Goal: Information Seeking & Learning: Learn about a topic

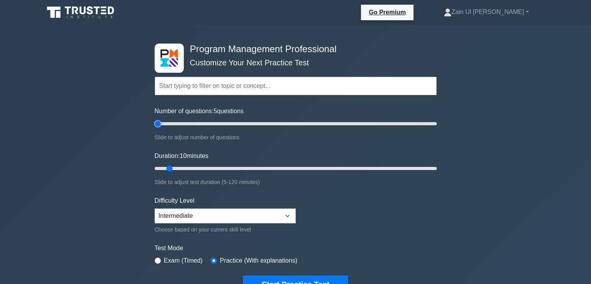
drag, startPoint x: 164, startPoint y: 120, endPoint x: 160, endPoint y: 122, distance: 4.3
type input "5"
click at [160, 122] on input "Number of questions: 5 questions" at bounding box center [296, 123] width 282 height 9
drag, startPoint x: 169, startPoint y: 166, endPoint x: 160, endPoint y: 161, distance: 10.7
type input "5"
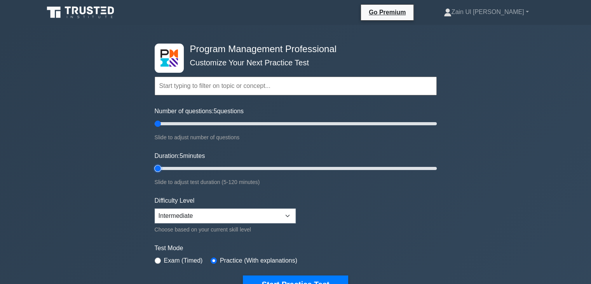
click at [160, 164] on input "Duration: 5 minutes" at bounding box center [296, 168] width 282 height 9
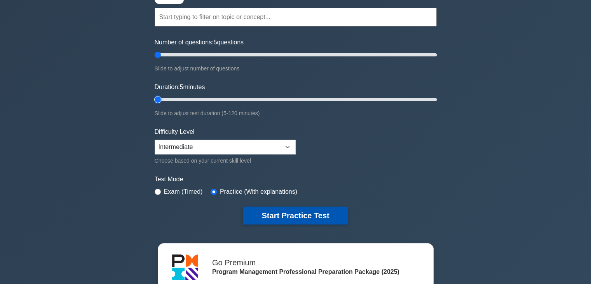
scroll to position [78, 0]
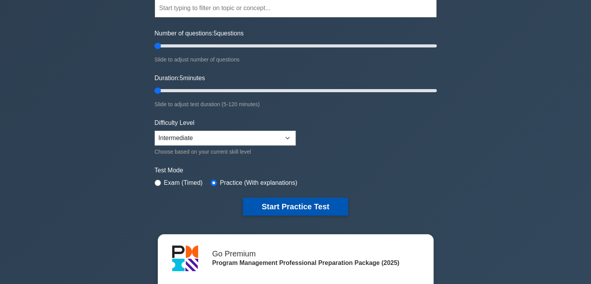
click at [309, 201] on button "Start Practice Test" at bounding box center [295, 207] width 105 height 18
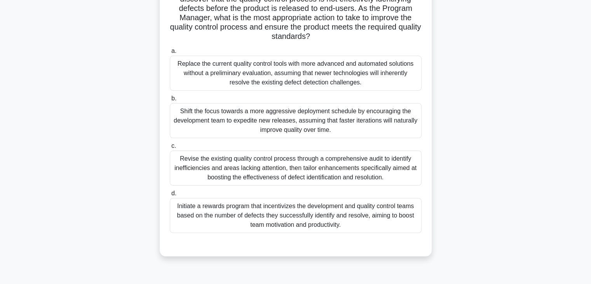
scroll to position [78, 0]
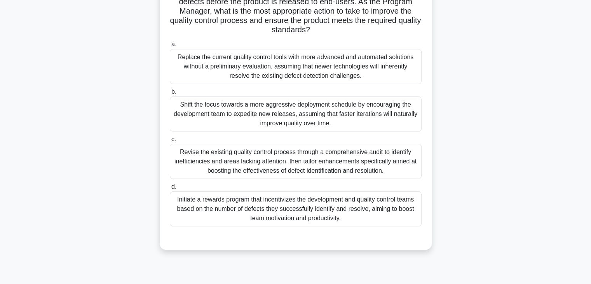
click at [337, 159] on div "Revise the existing quality control process through a comprehensive audit to id…" at bounding box center [296, 161] width 252 height 35
click at [170, 142] on input "c. Revise the existing quality control process through a comprehensive audit to…" at bounding box center [170, 139] width 0 height 5
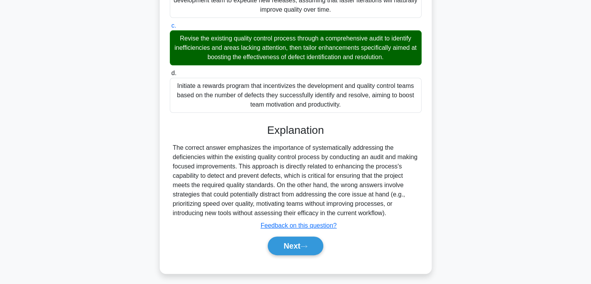
scroll to position [195, 0]
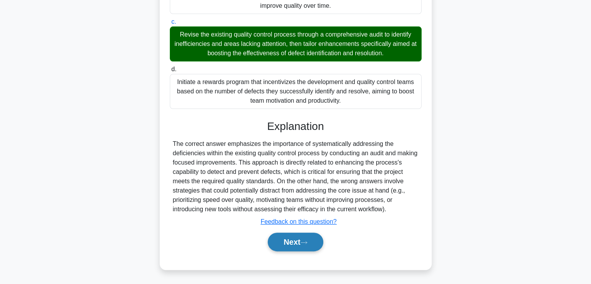
click at [297, 241] on button "Next" at bounding box center [296, 241] width 56 height 19
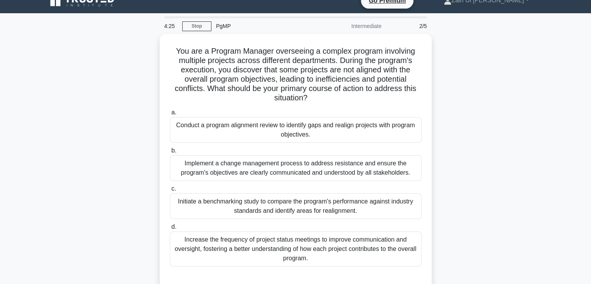
scroll to position [0, 0]
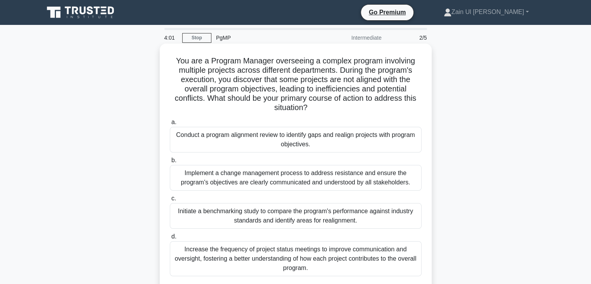
click at [305, 140] on div "Conduct a program alignment review to identify gaps and realign projects with p…" at bounding box center [296, 140] width 252 height 26
click at [170, 125] on input "a. Conduct a program alignment review to identify gaps and realign projects wit…" at bounding box center [170, 122] width 0 height 5
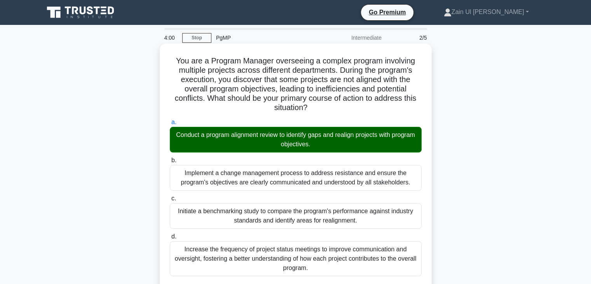
scroll to position [158, 0]
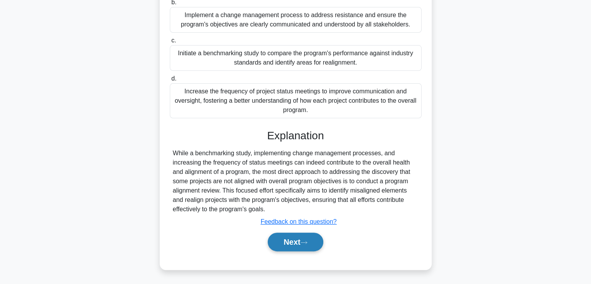
drag, startPoint x: 289, startPoint y: 238, endPoint x: 285, endPoint y: 240, distance: 4.3
click at [288, 238] on button "Next" at bounding box center [296, 241] width 56 height 19
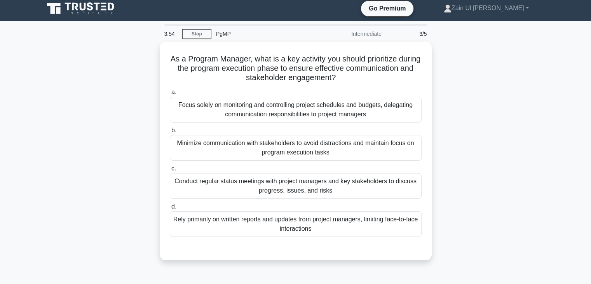
scroll to position [0, 0]
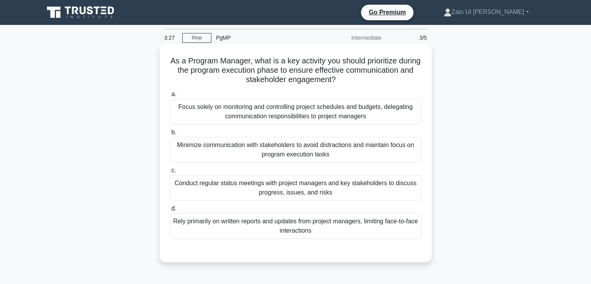
click at [325, 196] on div "Conduct regular status meetings with project managers and key stakeholders to d…" at bounding box center [296, 188] width 252 height 26
click at [170, 173] on input "c. Conduct regular status meetings with project managers and key stakeholders t…" at bounding box center [170, 170] width 0 height 5
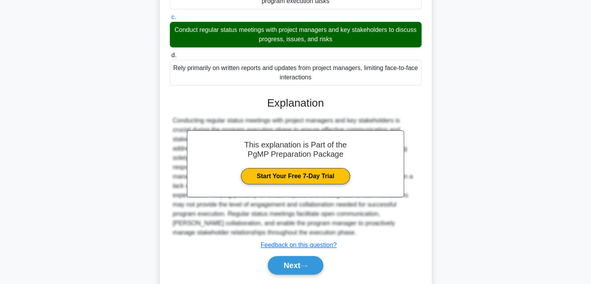
scroll to position [177, 0]
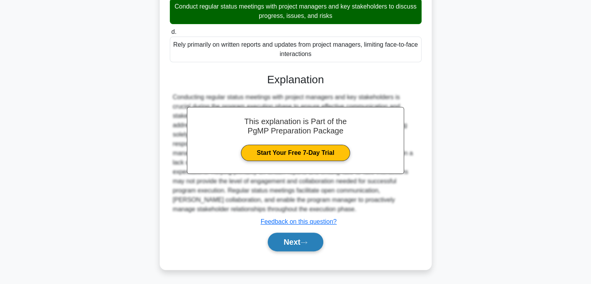
click at [290, 240] on button "Next" at bounding box center [296, 241] width 56 height 19
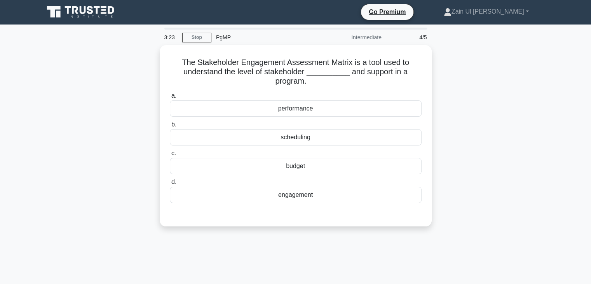
scroll to position [0, 0]
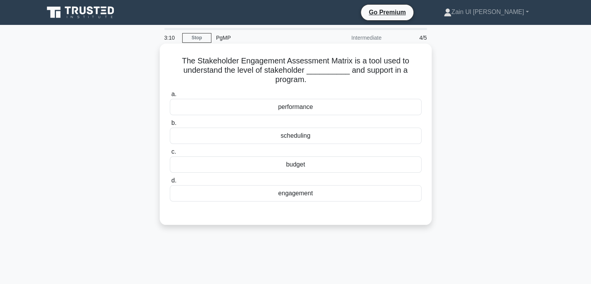
click at [284, 192] on div "engagement" at bounding box center [296, 193] width 252 height 16
click at [170, 183] on input "d. engagement" at bounding box center [170, 180] width 0 height 5
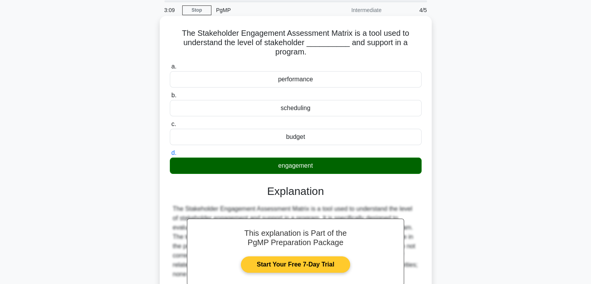
scroll to position [136, 0]
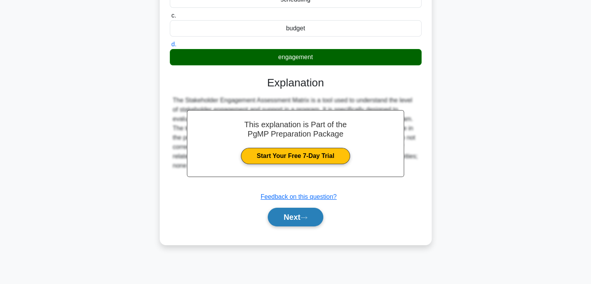
click at [294, 218] on button "Next" at bounding box center [296, 217] width 56 height 19
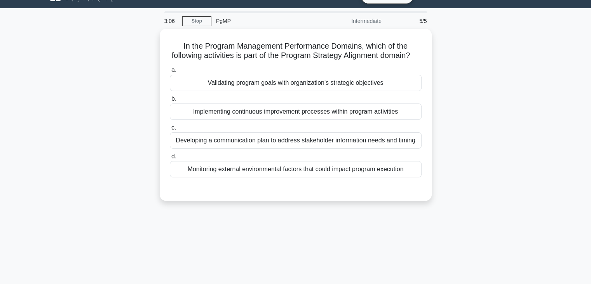
scroll to position [0, 0]
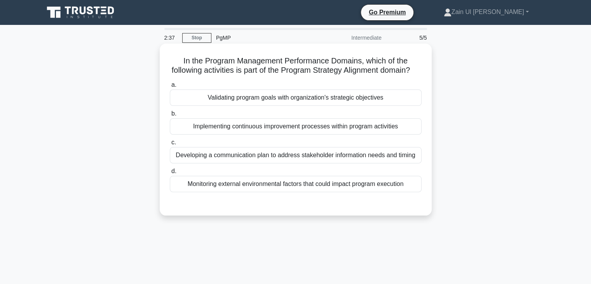
click at [343, 106] on div "Validating program goals with organization's strategic objectives" at bounding box center [296, 97] width 252 height 16
click at [170, 87] on input "a. Validating program goals with organization's strategic objectives" at bounding box center [170, 84] width 0 height 5
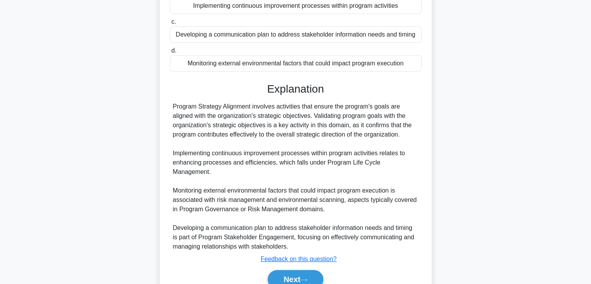
scroll to position [158, 0]
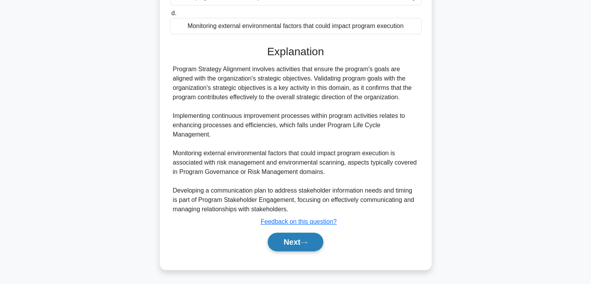
click at [287, 240] on button "Next" at bounding box center [296, 241] width 56 height 19
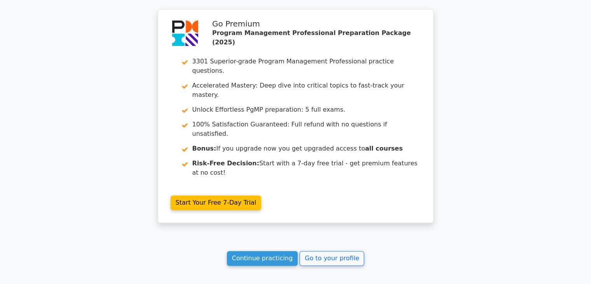
scroll to position [1181, 0]
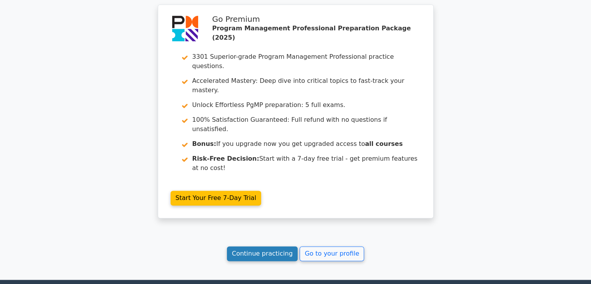
click at [283, 246] on link "Continue practicing" at bounding box center [262, 253] width 71 height 15
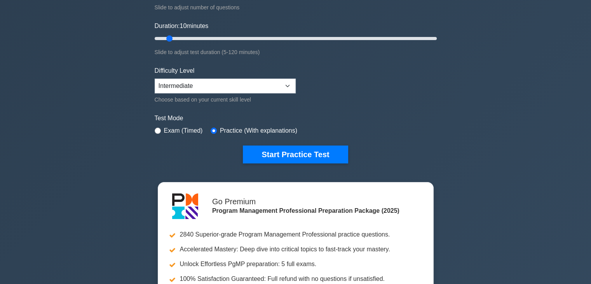
scroll to position [78, 0]
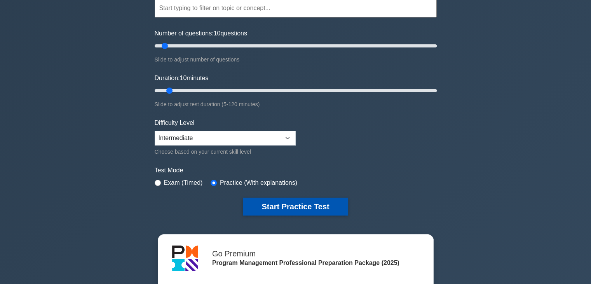
click at [299, 206] on button "Start Practice Test" at bounding box center [295, 207] width 105 height 18
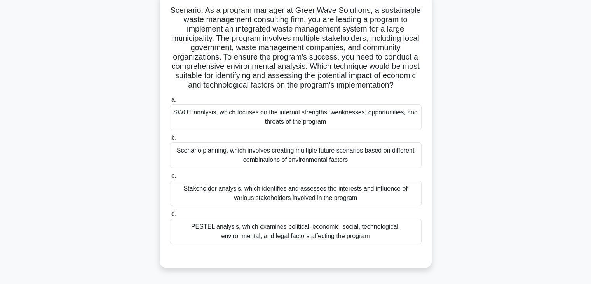
scroll to position [78, 0]
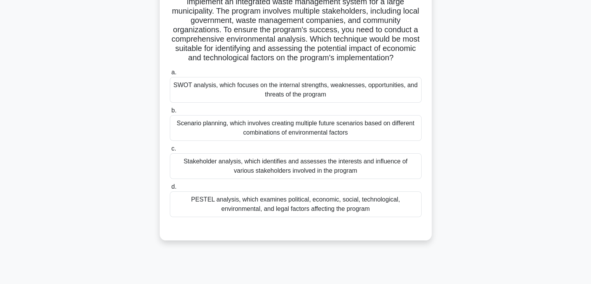
click at [344, 98] on div "SWOT analysis, which focuses on the internal strengths, weaknesses, opportuniti…" at bounding box center [296, 90] width 252 height 26
click at [170, 75] on input "a. SWOT analysis, which focuses on the internal strengths, weaknesses, opportun…" at bounding box center [170, 72] width 0 height 5
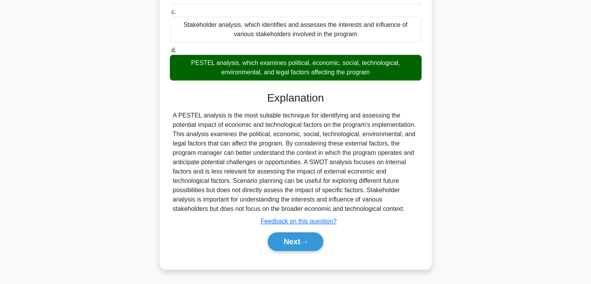
scroll to position [224, 0]
click at [299, 238] on button "Next" at bounding box center [296, 241] width 56 height 19
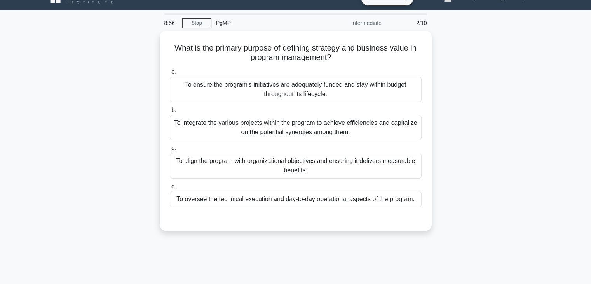
scroll to position [0, 0]
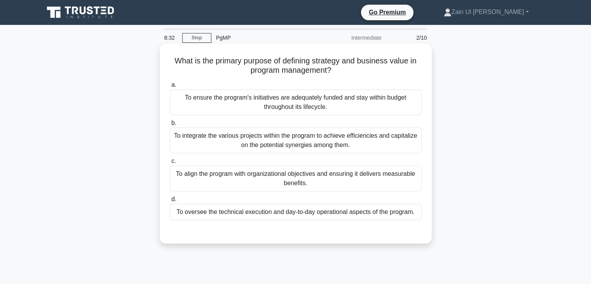
click at [313, 172] on div "To align the program with organizational objectives and ensuring it delivers me…" at bounding box center [296, 179] width 252 height 26
click at [170, 164] on input "c. To align the program with organizational objectives and ensuring it delivers…" at bounding box center [170, 161] width 0 height 5
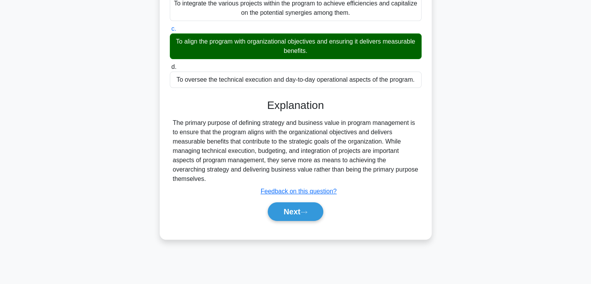
scroll to position [136, 0]
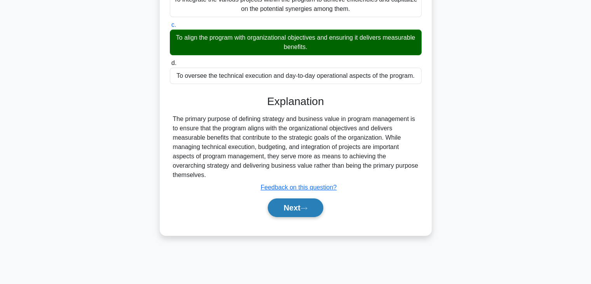
click at [299, 198] on button "Next" at bounding box center [296, 207] width 56 height 19
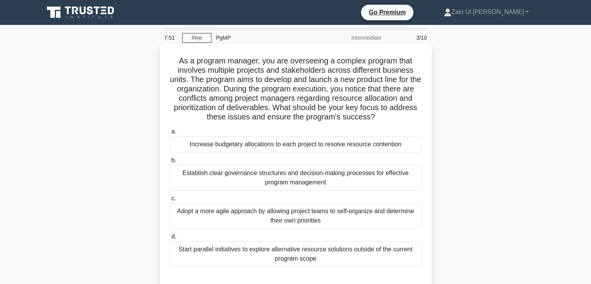
scroll to position [39, 0]
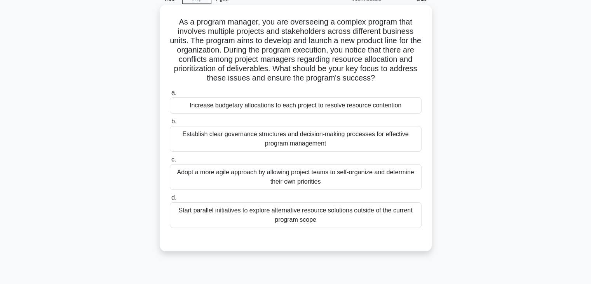
click at [304, 142] on div "Establish clear governance structures and decision-making processes for effecti…" at bounding box center [296, 139] width 252 height 26
click at [170, 124] on input "b. Establish clear governance structures and decision-making processes for effe…" at bounding box center [170, 121] width 0 height 5
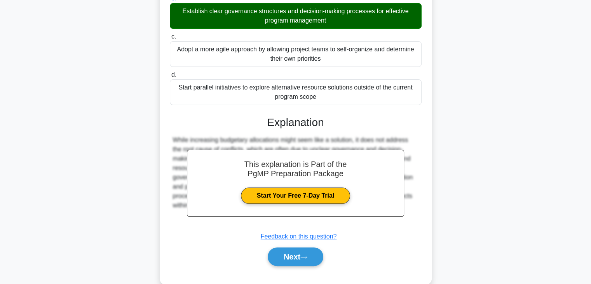
scroll to position [177, 0]
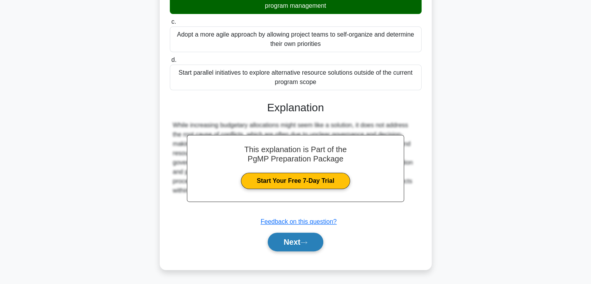
click at [299, 235] on button "Next" at bounding box center [296, 241] width 56 height 19
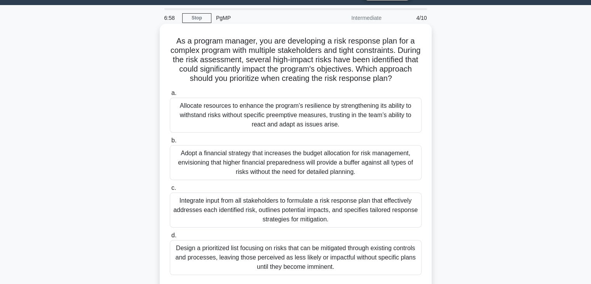
scroll to position [59, 0]
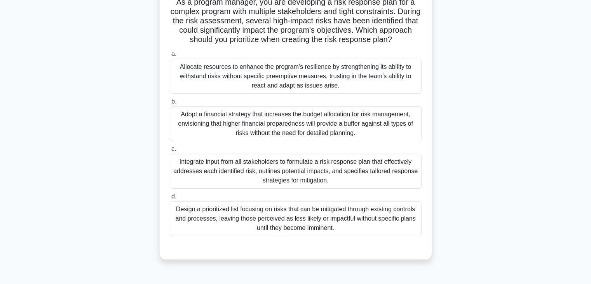
click at [314, 182] on div "Integrate input from all stakeholders to formulate a risk response plan that ef…" at bounding box center [296, 171] width 252 height 35
click at [170, 152] on input "c. Integrate input from all stakeholders to formulate a risk response plan that…" at bounding box center [170, 149] width 0 height 5
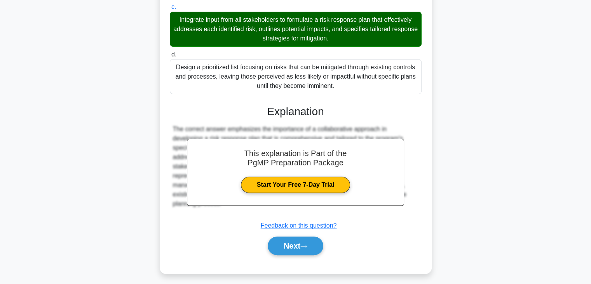
scroll to position [214, 0]
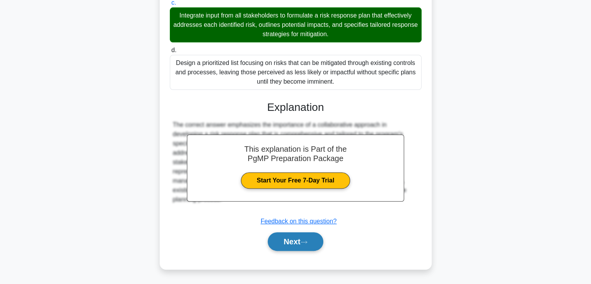
click at [285, 242] on button "Next" at bounding box center [296, 241] width 56 height 19
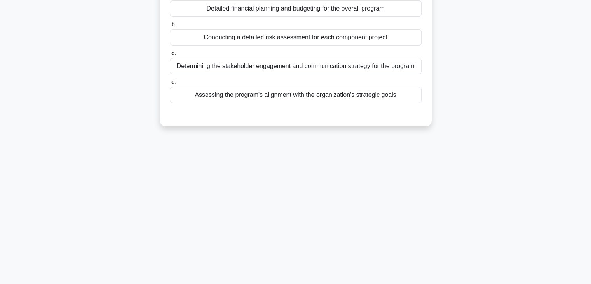
scroll to position [20, 0]
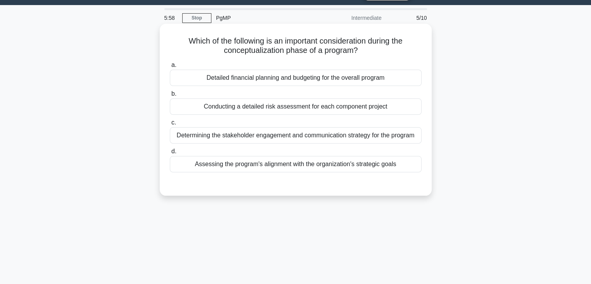
click at [330, 74] on div "Detailed financial planning and budgeting for the overall program" at bounding box center [296, 78] width 252 height 16
click at [170, 68] on input "a. Detailed financial planning and budgeting for the overall program" at bounding box center [170, 65] width 0 height 5
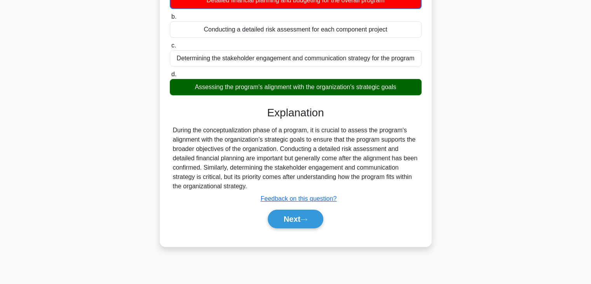
scroll to position [136, 0]
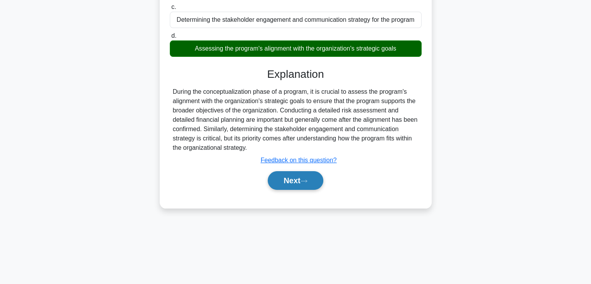
click at [290, 175] on button "Next" at bounding box center [296, 180] width 56 height 19
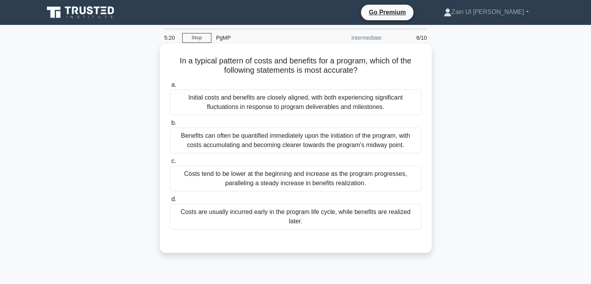
scroll to position [0, 0]
click at [285, 179] on div "Costs tend to be lower at the beginning and increase as the program progresses,…" at bounding box center [296, 179] width 252 height 26
click at [170, 164] on input "c. Costs tend to be lower at the beginning and increase as the program progress…" at bounding box center [170, 161] width 0 height 5
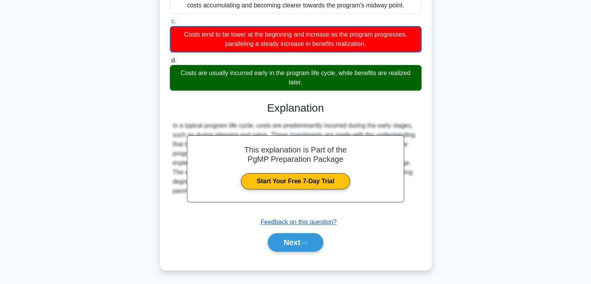
scroll to position [140, 0]
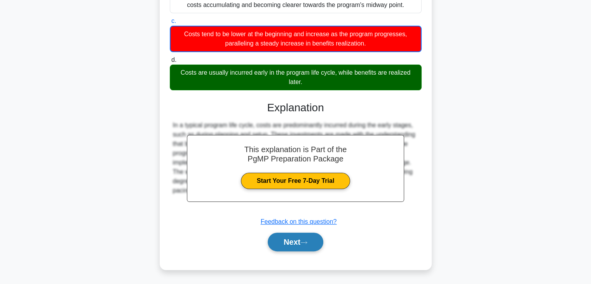
click at [300, 242] on button "Next" at bounding box center [296, 241] width 56 height 19
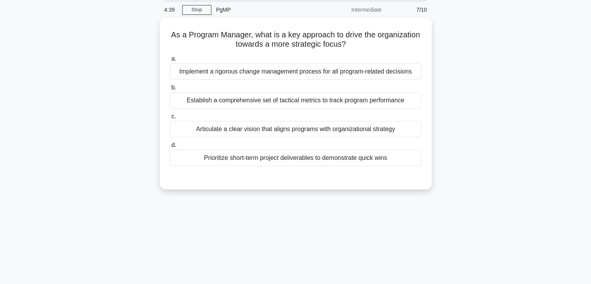
scroll to position [20, 0]
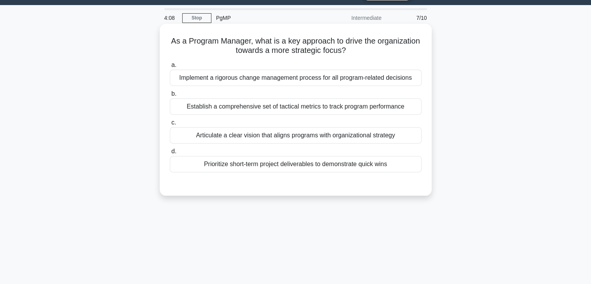
click at [287, 131] on div "Articulate a clear vision that aligns programs with organizational strategy" at bounding box center [296, 135] width 252 height 16
click at [170, 125] on input "c. Articulate a clear vision that aligns programs with organizational strategy" at bounding box center [170, 122] width 0 height 5
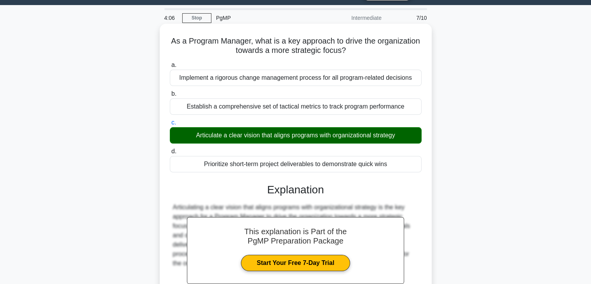
scroll to position [136, 0]
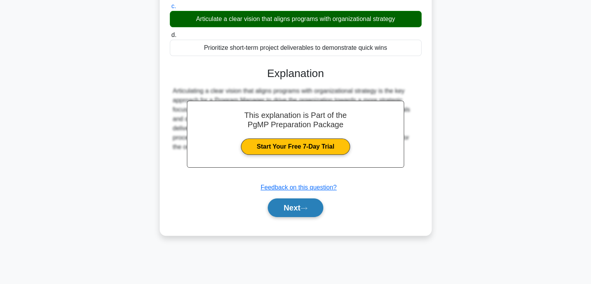
click at [289, 202] on button "Next" at bounding box center [296, 207] width 56 height 19
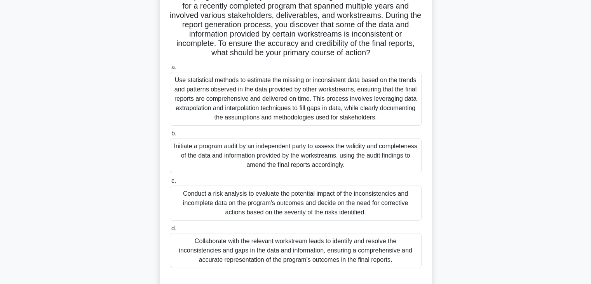
scroll to position [78, 0]
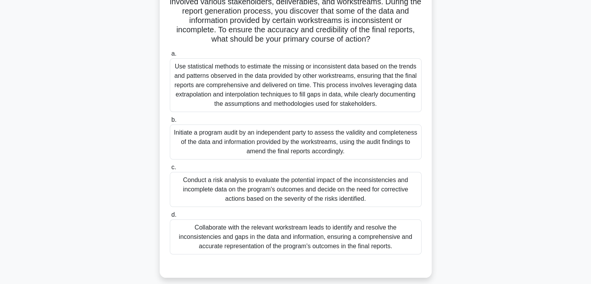
click at [308, 237] on div "Collaborate with the relevant workstream leads to identify and resolve the inco…" at bounding box center [296, 236] width 252 height 35
click at [170, 217] on input "d. Collaborate with the relevant workstream leads to identify and resolve the i…" at bounding box center [170, 214] width 0 height 5
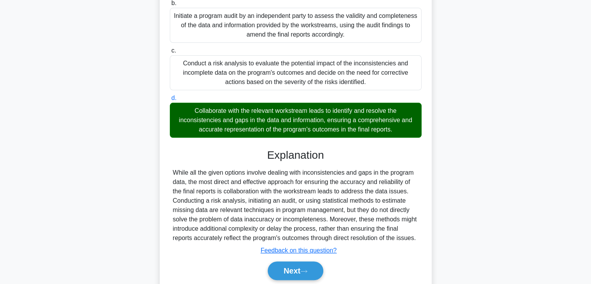
scroll to position [223, 0]
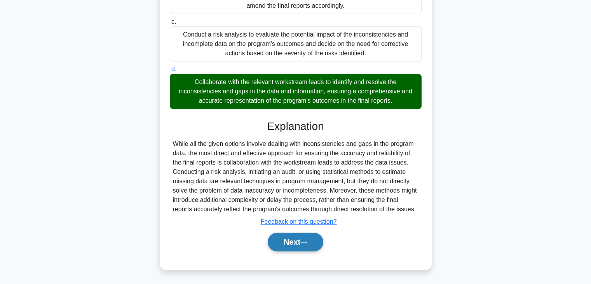
click at [289, 241] on button "Next" at bounding box center [296, 241] width 56 height 19
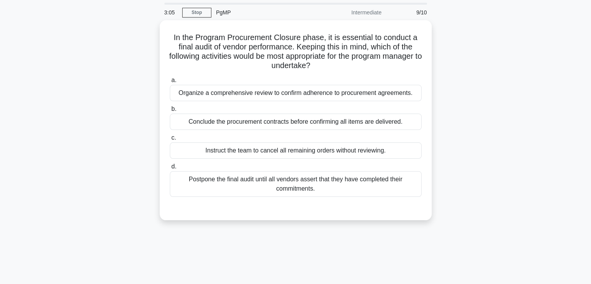
scroll to position [20, 0]
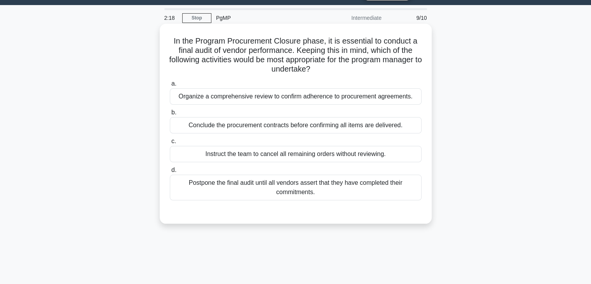
drag, startPoint x: 281, startPoint y: 93, endPoint x: 230, endPoint y: 135, distance: 66.2
click at [281, 92] on div "Organize a comprehensive review to confirm adherence to procurement agreements." at bounding box center [296, 96] width 252 height 16
click at [170, 86] on input "a. Organize a comprehensive review to confirm adherence to procurement agreemen…" at bounding box center [170, 83] width 0 height 5
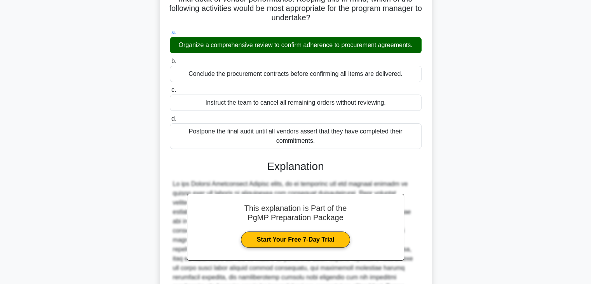
scroll to position [167, 0]
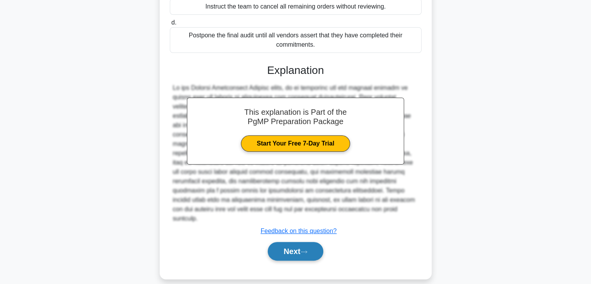
click at [285, 242] on button "Next" at bounding box center [296, 251] width 56 height 19
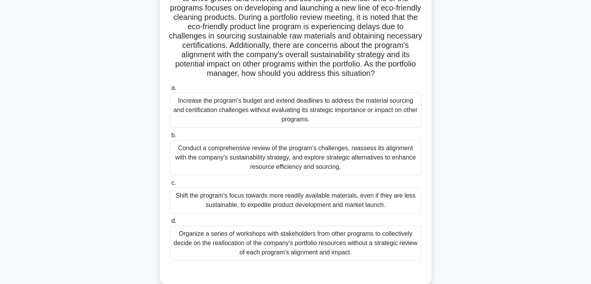
scroll to position [59, 0]
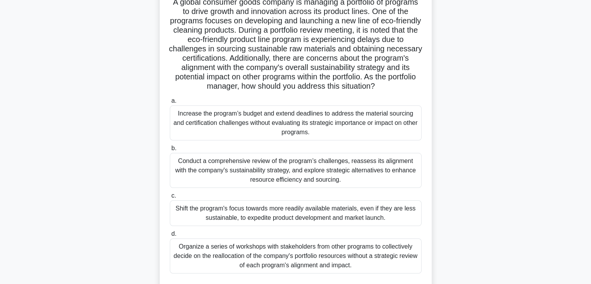
click at [309, 168] on div "Conduct a comprehensive review of the program’s challenges, reassess its alignm…" at bounding box center [296, 170] width 252 height 35
click at [170, 151] on input "b. Conduct a comprehensive review of the program’s challenges, reassess its ali…" at bounding box center [170, 148] width 0 height 5
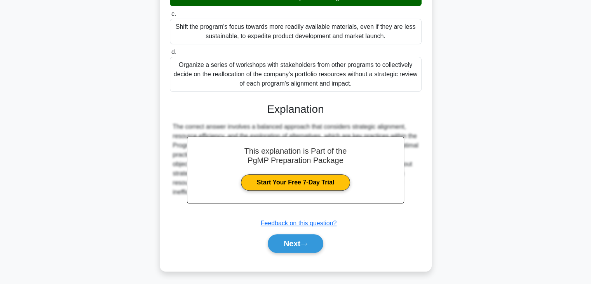
scroll to position [242, 0]
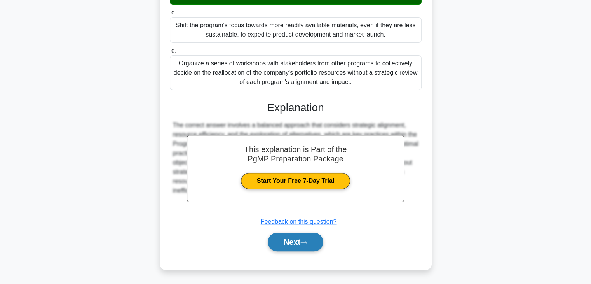
click at [299, 238] on button "Next" at bounding box center [296, 241] width 56 height 19
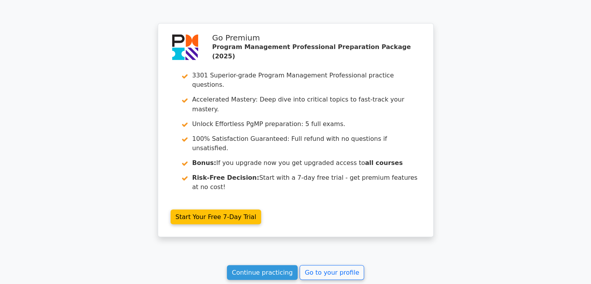
scroll to position [1380, 0]
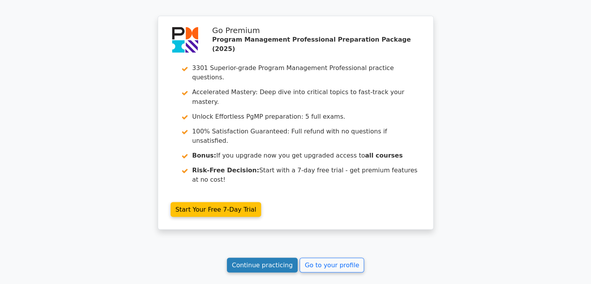
click at [260, 257] on link "Continue practicing" at bounding box center [262, 264] width 71 height 15
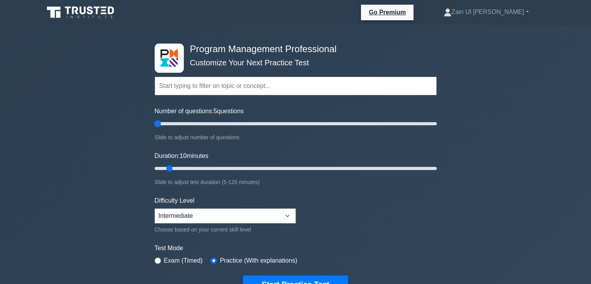
drag, startPoint x: 164, startPoint y: 121, endPoint x: 159, endPoint y: 121, distance: 5.9
type input "5"
click at [159, 121] on input "Number of questions: 5 questions" at bounding box center [296, 123] width 282 height 9
drag, startPoint x: 168, startPoint y: 164, endPoint x: 160, endPoint y: 162, distance: 8.1
type input "5"
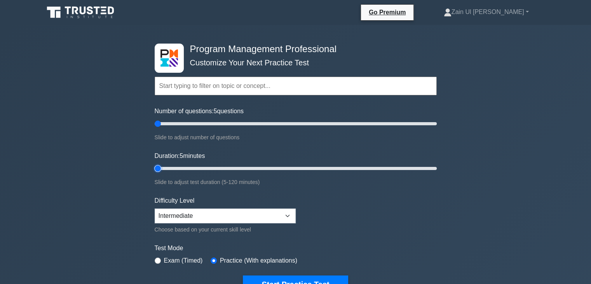
click at [160, 164] on input "Duration: 5 minutes" at bounding box center [296, 168] width 282 height 9
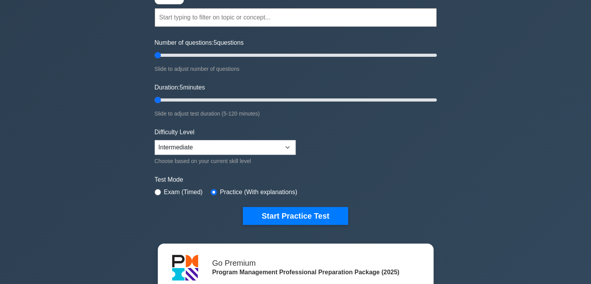
scroll to position [117, 0]
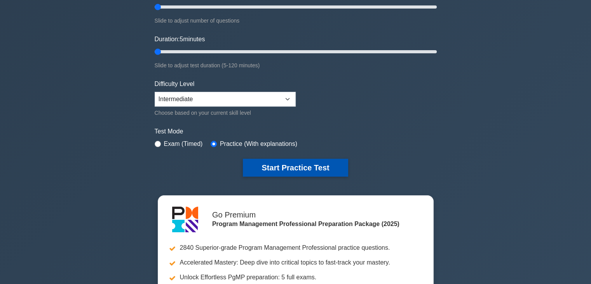
click at [302, 161] on button "Start Practice Test" at bounding box center [295, 168] width 105 height 18
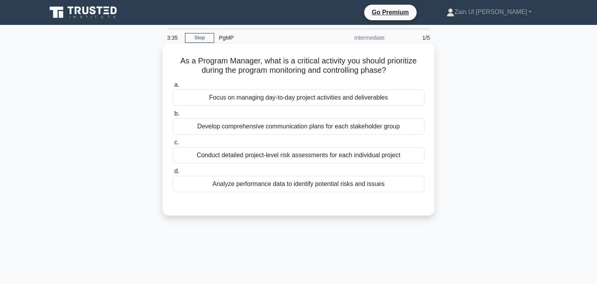
click at [280, 181] on div "Analyze performance data to identify potential risks and issues" at bounding box center [299, 184] width 252 height 16
click at [173, 174] on input "d. Analyze performance data to identify potential risks and issues" at bounding box center [173, 171] width 0 height 5
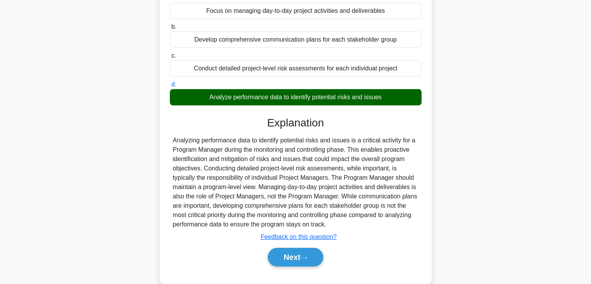
scroll to position [90, 0]
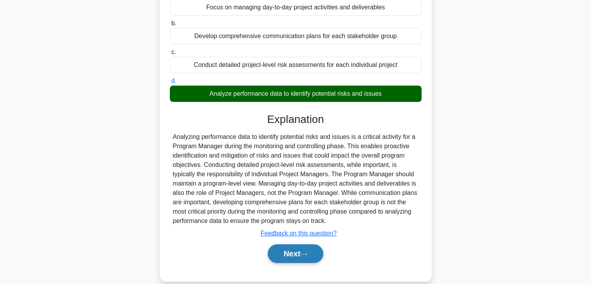
click at [285, 252] on button "Next" at bounding box center [296, 253] width 56 height 19
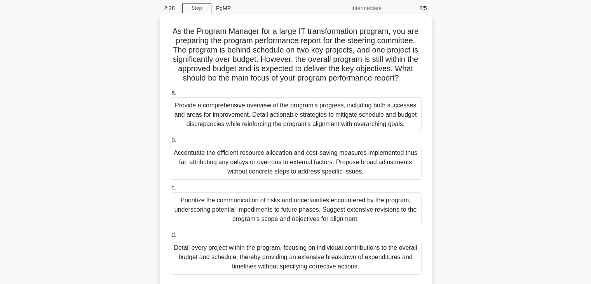
scroll to position [16, 0]
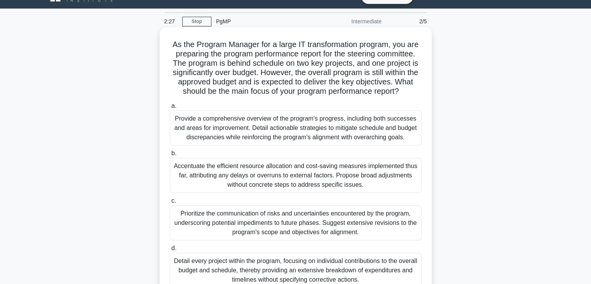
click at [249, 131] on div "Provide a comprehensive overview of the program's progress, including both succ…" at bounding box center [296, 127] width 252 height 35
click at [170, 108] on input "a. Provide a comprehensive overview of the program's progress, including both s…" at bounding box center [170, 105] width 0 height 5
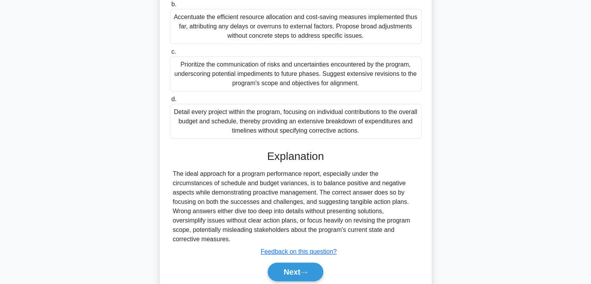
scroll to position [202, 0]
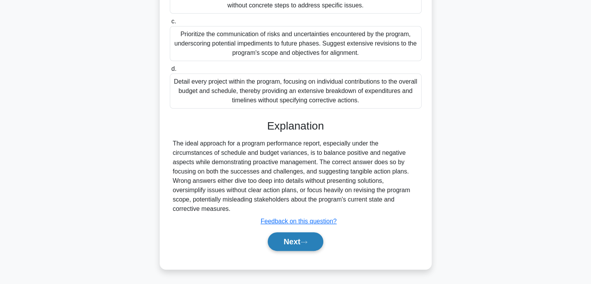
drag, startPoint x: 289, startPoint y: 251, endPoint x: 283, endPoint y: 252, distance: 6.4
click at [288, 251] on button "Next" at bounding box center [296, 241] width 56 height 19
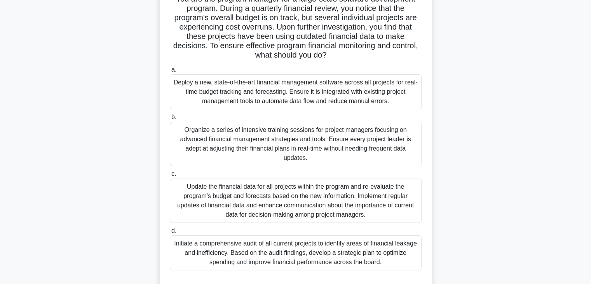
scroll to position [74, 0]
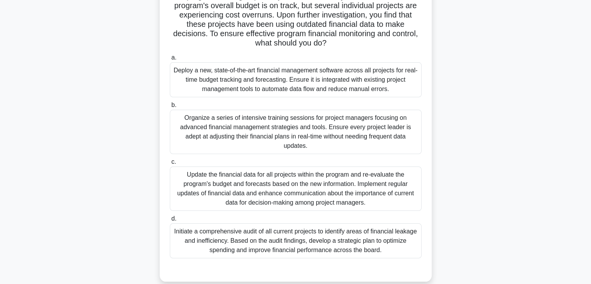
click at [311, 234] on div "Initiate a comprehensive audit of all current projects to identify areas of fin…" at bounding box center [296, 240] width 252 height 35
click at [170, 221] on input "d. Initiate a comprehensive audit of all current projects to identify areas of …" at bounding box center [170, 218] width 0 height 5
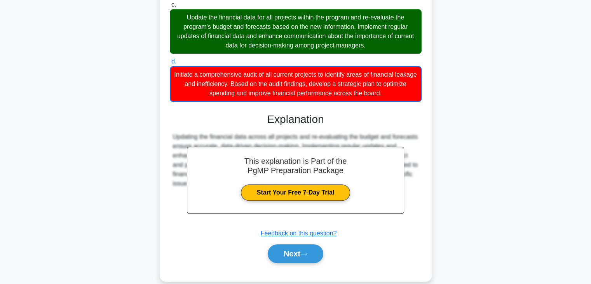
scroll to position [258, 0]
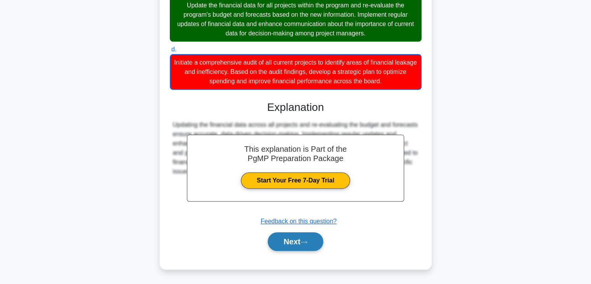
click at [288, 251] on button "Next" at bounding box center [296, 241] width 56 height 19
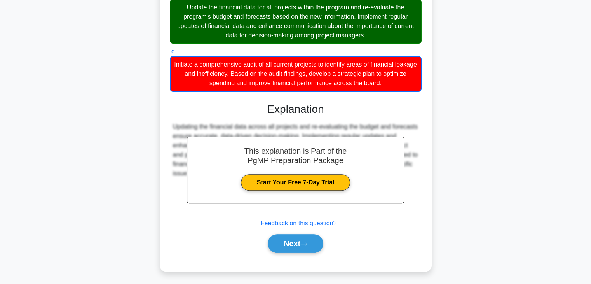
scroll to position [0, 0]
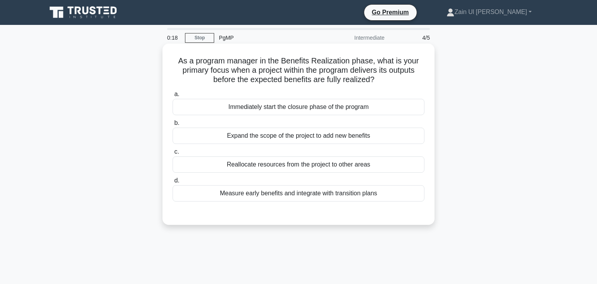
click at [342, 189] on div "Measure early benefits and integrate with transition plans" at bounding box center [299, 193] width 252 height 16
click at [173, 183] on input "d. Measure early benefits and integrate with transition plans" at bounding box center [173, 180] width 0 height 5
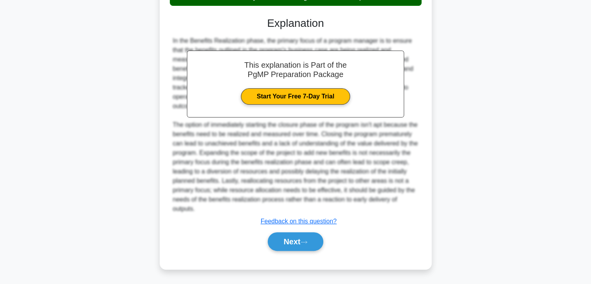
scroll to position [248, 0]
click at [297, 251] on button "Next" at bounding box center [296, 241] width 56 height 19
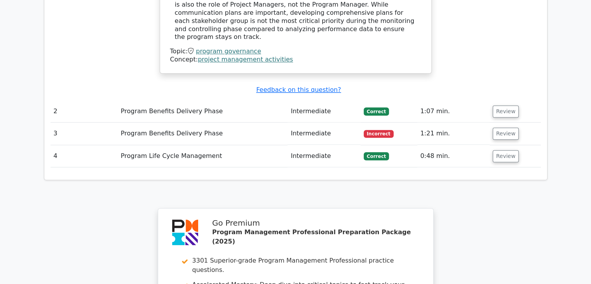
scroll to position [928, 0]
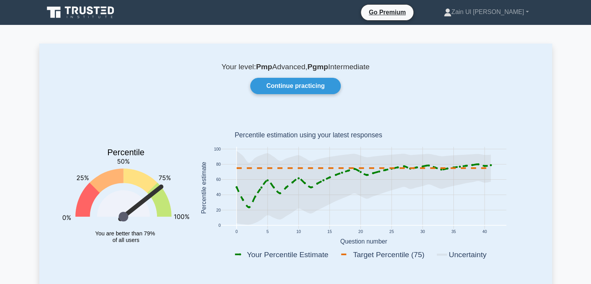
scroll to position [39, 0]
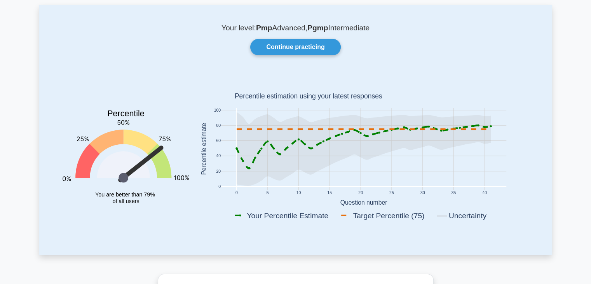
click at [140, 228] on div "Percentile You are better than 79% of all users 0 5 10 15 20 25 30 35 40 0 20 4…" at bounding box center [296, 155] width 476 height 162
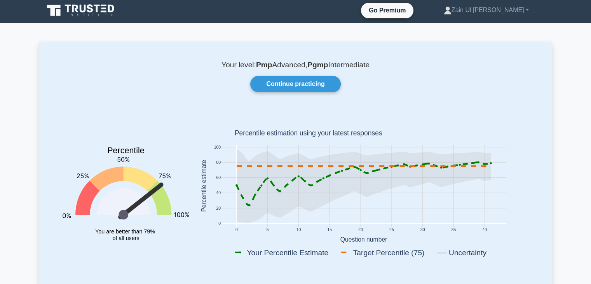
scroll to position [0, 0]
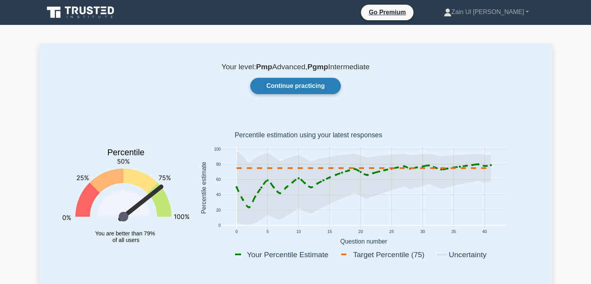
click at [305, 85] on link "Continue practicing" at bounding box center [295, 86] width 90 height 16
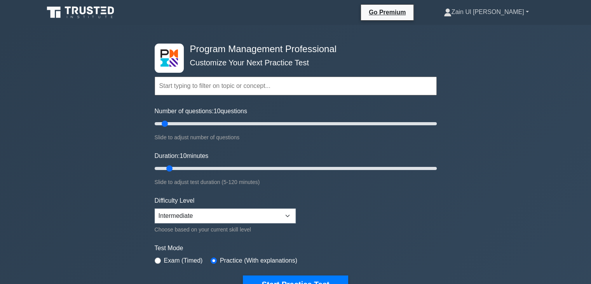
click at [504, 7] on link "Zain Ul [PERSON_NAME]" at bounding box center [486, 12] width 122 height 16
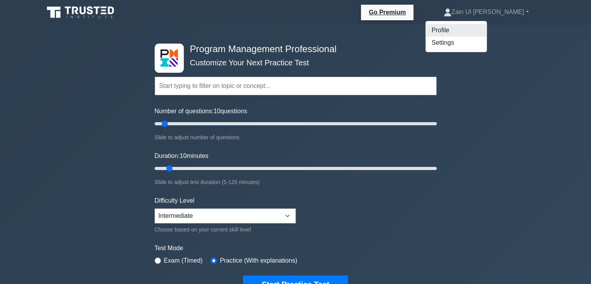
click at [486, 28] on link "Profile" at bounding box center [456, 30] width 61 height 12
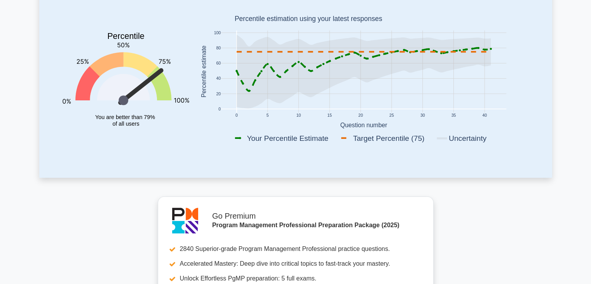
scroll to position [39, 0]
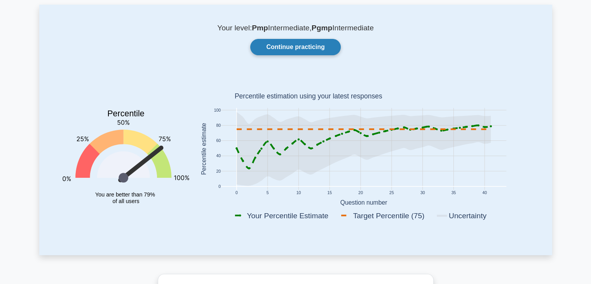
click at [295, 44] on link "Continue practicing" at bounding box center [295, 47] width 90 height 16
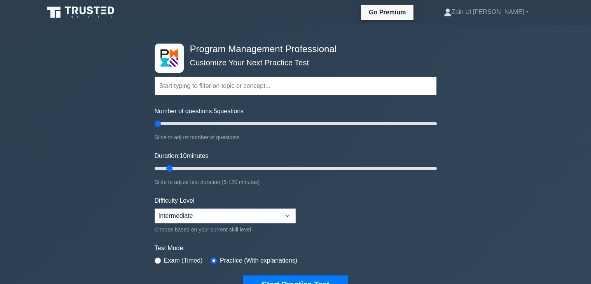
drag, startPoint x: 164, startPoint y: 122, endPoint x: 157, endPoint y: 126, distance: 7.5
type input "5"
click at [157, 126] on input "Number of questions: 5 questions" at bounding box center [296, 123] width 282 height 9
drag, startPoint x: 168, startPoint y: 169, endPoint x: 157, endPoint y: 168, distance: 10.9
type input "5"
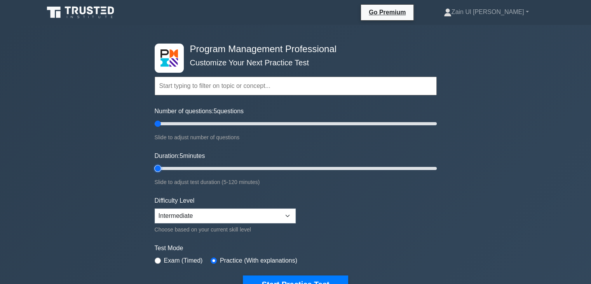
click at [157, 168] on input "Duration: 5 minutes" at bounding box center [296, 168] width 282 height 9
click at [287, 217] on select "Beginner Intermediate Expert" at bounding box center [225, 215] width 141 height 15
click at [155, 208] on select "Beginner Intermediate Expert" at bounding box center [225, 215] width 141 height 15
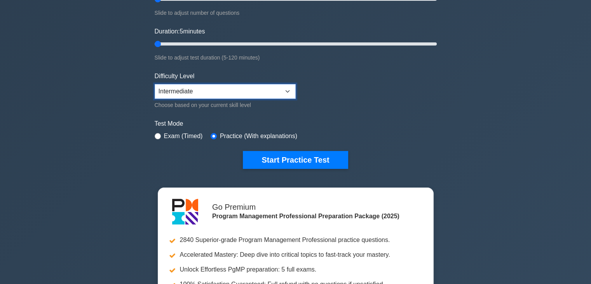
scroll to position [117, 0]
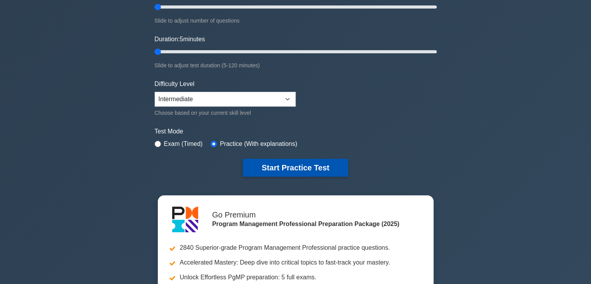
click at [285, 169] on button "Start Practice Test" at bounding box center [295, 168] width 105 height 18
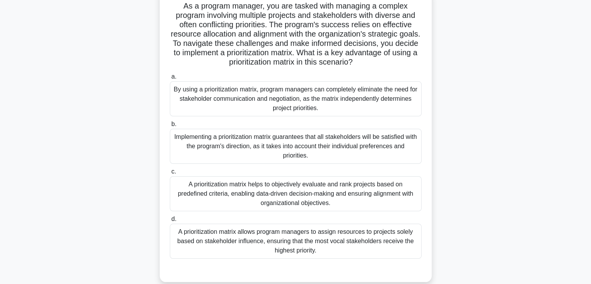
scroll to position [55, 0]
click at [316, 189] on div "A prioritization matrix helps to objectively evaluate and rank projects based o…" at bounding box center [296, 193] width 252 height 35
click at [170, 174] on input "c. A prioritization matrix helps to objectively evaluate and rank projects base…" at bounding box center [170, 171] width 0 height 5
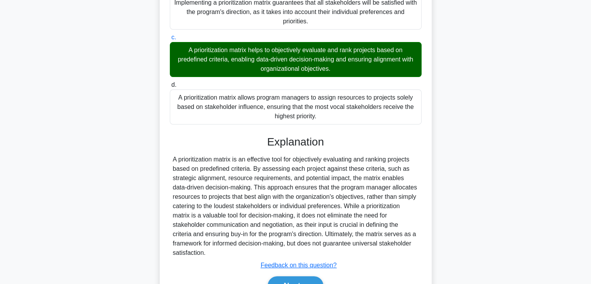
scroll to position [221, 0]
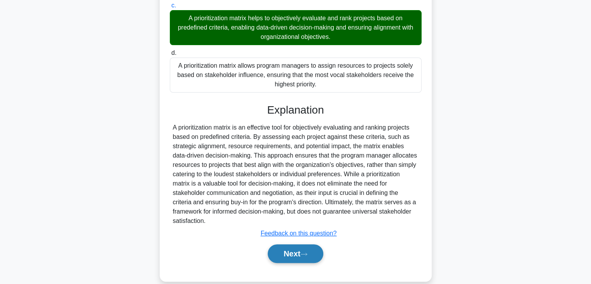
click at [301, 251] on button "Next" at bounding box center [296, 253] width 56 height 19
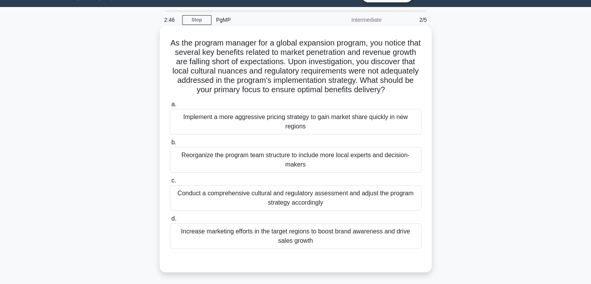
click at [317, 194] on div "Conduct a comprehensive cultural and regulatory assessment and adjust the progr…" at bounding box center [296, 198] width 252 height 26
click at [170, 183] on input "c. Conduct a comprehensive cultural and regulatory assessment and adjust the pr…" at bounding box center [170, 180] width 0 height 5
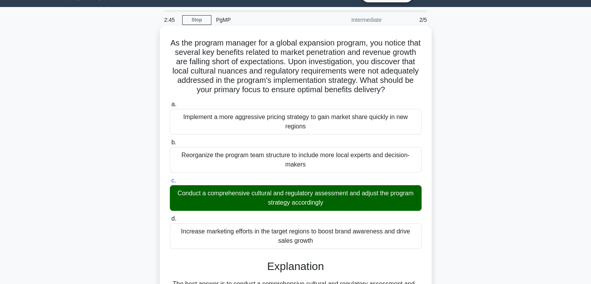
click at [311, 206] on div "Conduct a comprehensive cultural and regulatory assessment and adjust the progr…" at bounding box center [296, 198] width 252 height 26
click at [170, 183] on input "c. Conduct a comprehensive cultural and regulatory assessment and adjust the pr…" at bounding box center [170, 180] width 0 height 5
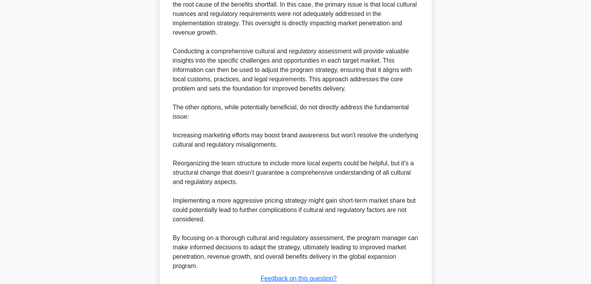
scroll to position [389, 0]
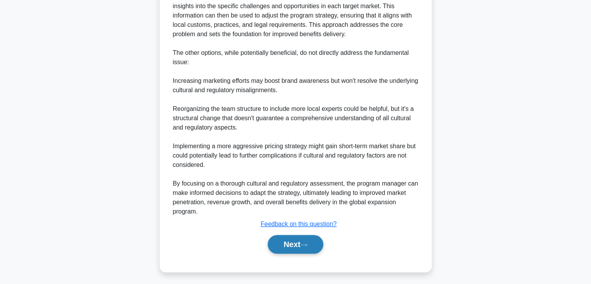
click at [297, 250] on button "Next" at bounding box center [296, 244] width 56 height 19
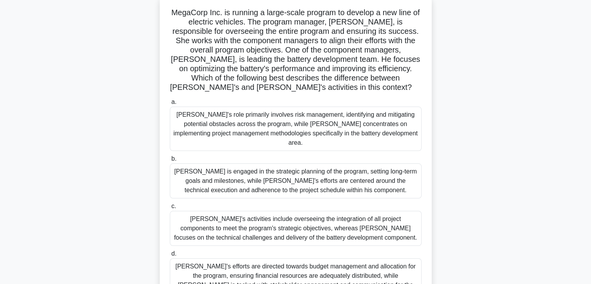
scroll to position [35, 0]
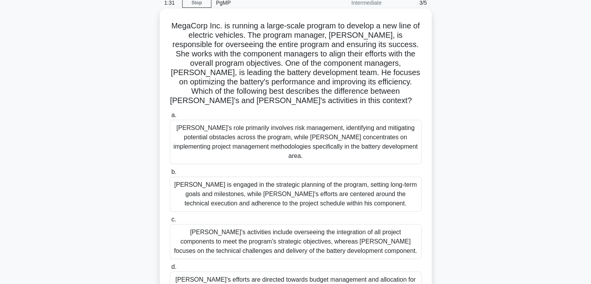
click at [333, 187] on div "Sarah is engaged in the strategic planning of the program, setting long-term go…" at bounding box center [296, 194] width 252 height 35
click at [170, 175] on input "b. Sarah is engaged in the strategic planning of the program, setting long-term…" at bounding box center [170, 172] width 0 height 5
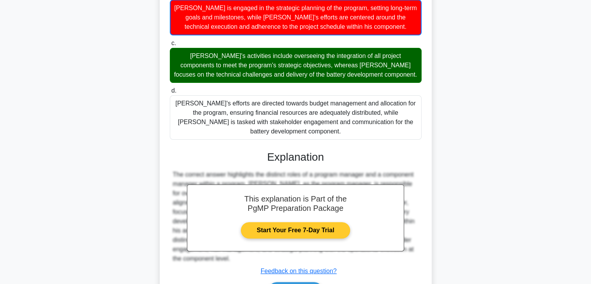
scroll to position [286, 0]
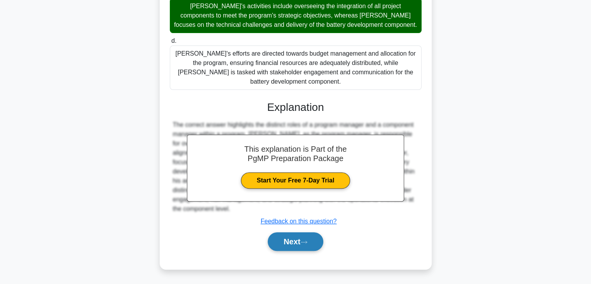
click at [292, 247] on button "Next" at bounding box center [296, 241] width 56 height 19
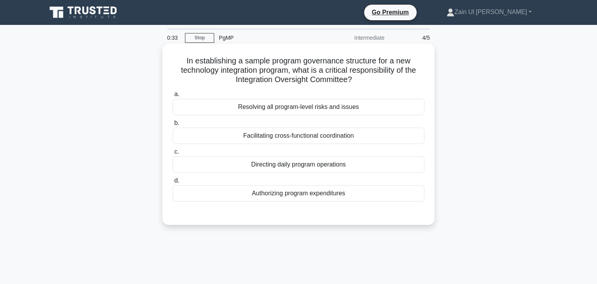
click at [287, 131] on div "Facilitating cross-functional coordination" at bounding box center [299, 136] width 252 height 16
click at [173, 126] on input "b. Facilitating cross-functional coordination" at bounding box center [173, 123] width 0 height 5
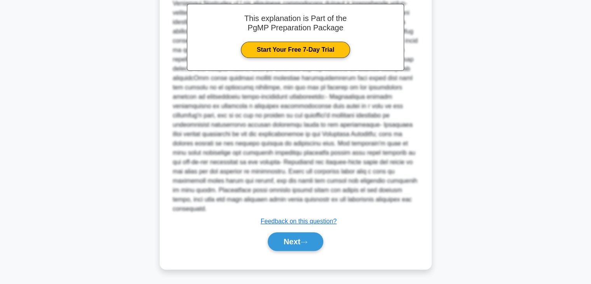
scroll to position [286, 0]
click at [291, 249] on button "Next" at bounding box center [296, 241] width 56 height 19
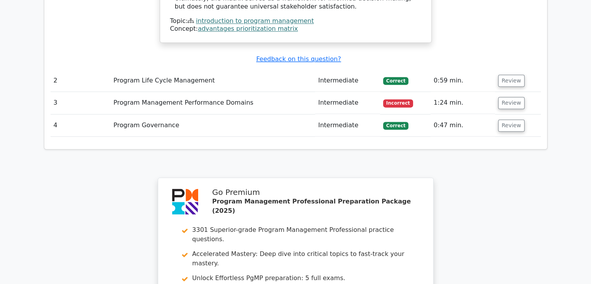
scroll to position [1047, 0]
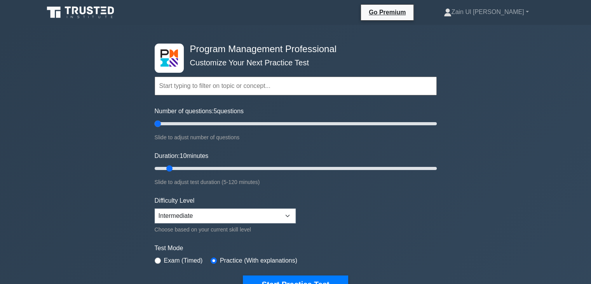
drag, startPoint x: 164, startPoint y: 122, endPoint x: 154, endPoint y: 127, distance: 11.8
type input "5"
click at [155, 127] on input "Number of questions: 5 questions" at bounding box center [296, 123] width 282 height 9
drag, startPoint x: 170, startPoint y: 167, endPoint x: 158, endPoint y: 173, distance: 13.0
type input "5"
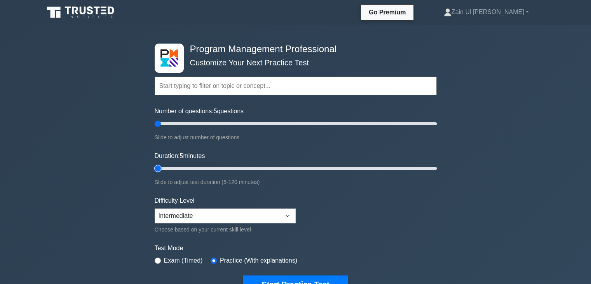
click at [157, 173] on input "Duration: 5 minutes" at bounding box center [296, 168] width 282 height 9
click at [288, 215] on select "Beginner Intermediate Expert" at bounding box center [225, 215] width 141 height 15
select select "expert"
click at [155, 208] on select "Beginner Intermediate Expert" at bounding box center [225, 215] width 141 height 15
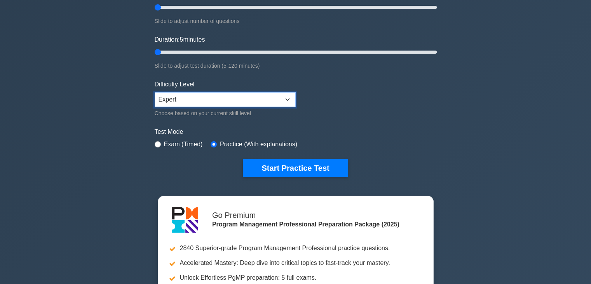
scroll to position [117, 0]
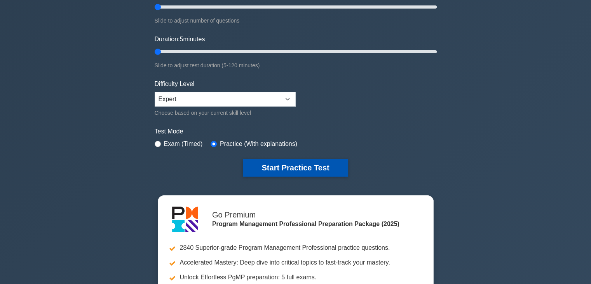
click at [287, 161] on button "Start Practice Test" at bounding box center [295, 168] width 105 height 18
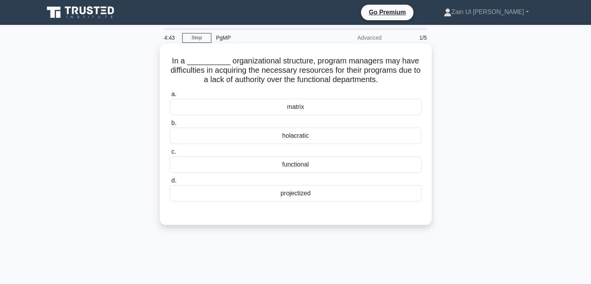
click at [327, 140] on div "holacratic" at bounding box center [296, 136] width 252 height 16
click at [170, 126] on input "b. [GEOGRAPHIC_DATA]" at bounding box center [170, 123] width 0 height 5
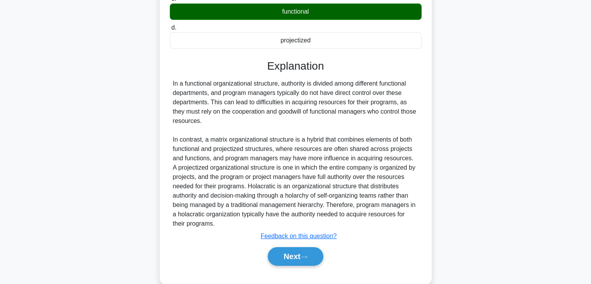
scroll to position [168, 0]
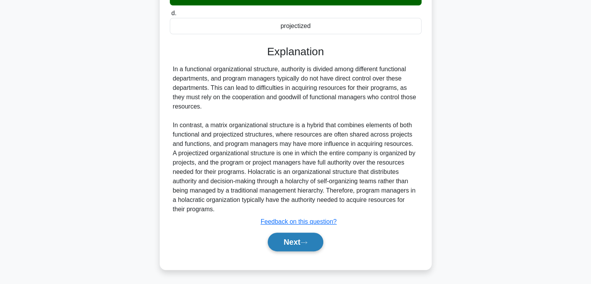
click at [281, 248] on button "Next" at bounding box center [296, 241] width 56 height 19
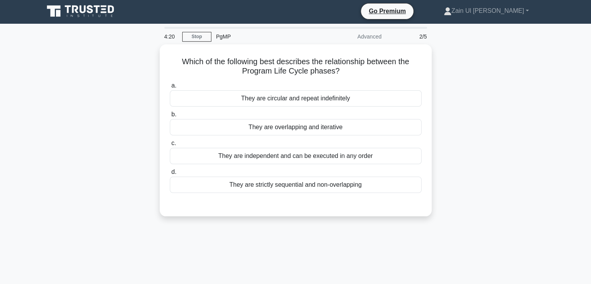
scroll to position [0, 0]
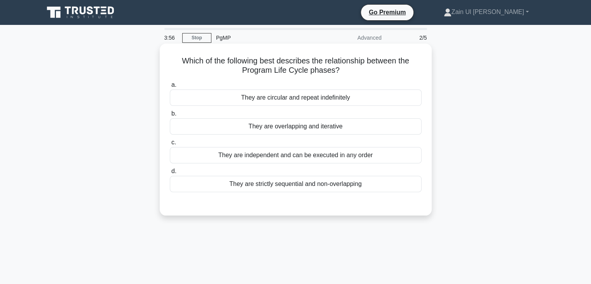
click at [311, 96] on div "They are circular and repeat indefinitely" at bounding box center [296, 97] width 252 height 16
click at [170, 87] on input "a. They are circular and repeat indefinitely" at bounding box center [170, 84] width 0 height 5
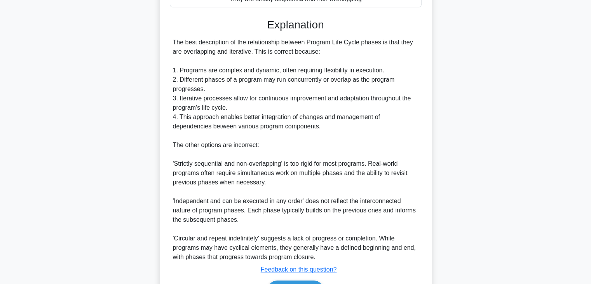
scroll to position [233, 0]
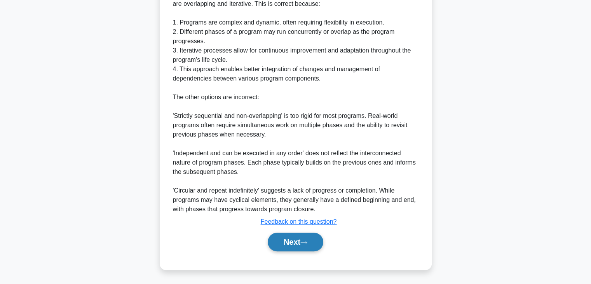
click at [291, 238] on button "Next" at bounding box center [296, 241] width 56 height 19
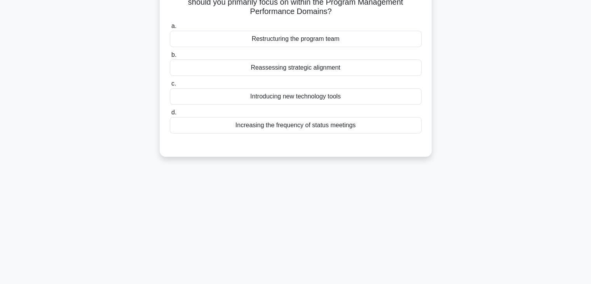
scroll to position [20, 0]
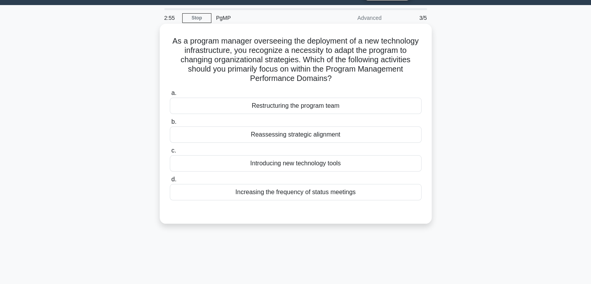
click at [283, 133] on div "Reassessing strategic alignment" at bounding box center [296, 134] width 252 height 16
click at [170, 124] on input "b. Reassessing strategic alignment" at bounding box center [170, 121] width 0 height 5
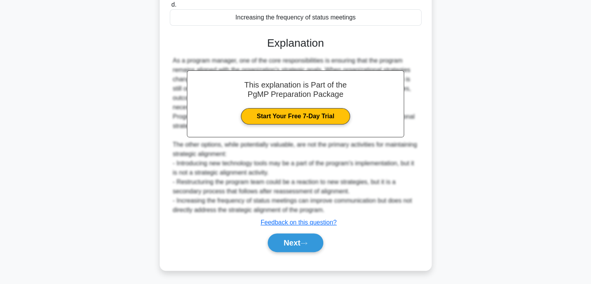
scroll to position [195, 0]
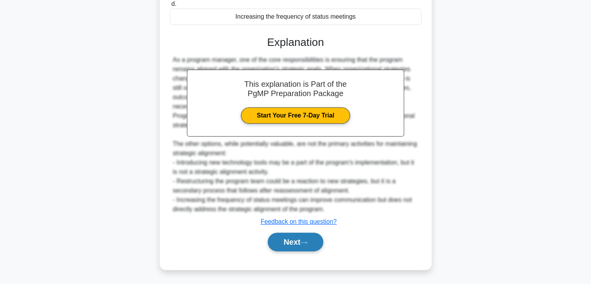
click at [290, 245] on button "Next" at bounding box center [296, 241] width 56 height 19
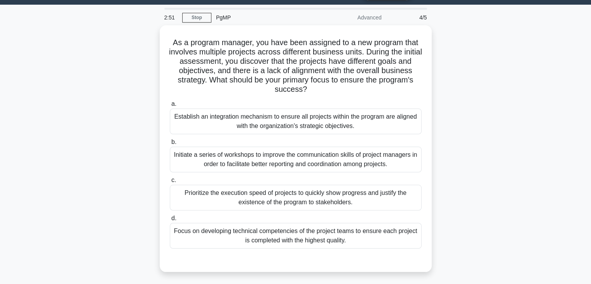
scroll to position [20, 0]
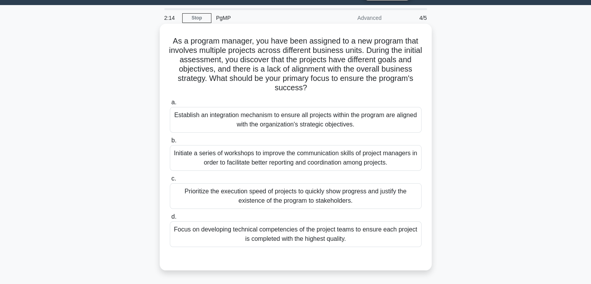
click at [302, 121] on div "Establish an integration mechanism to ensure all projects within the program ar…" at bounding box center [296, 120] width 252 height 26
click at [170, 105] on input "a. Establish an integration mechanism to ensure all projects within the program…" at bounding box center [170, 102] width 0 height 5
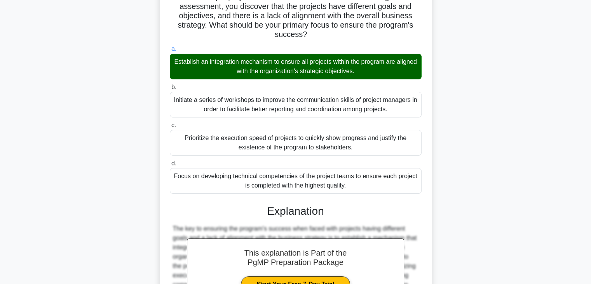
scroll to position [175, 0]
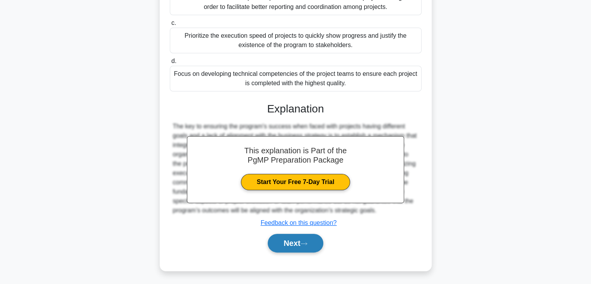
click at [294, 238] on button "Next" at bounding box center [296, 243] width 56 height 19
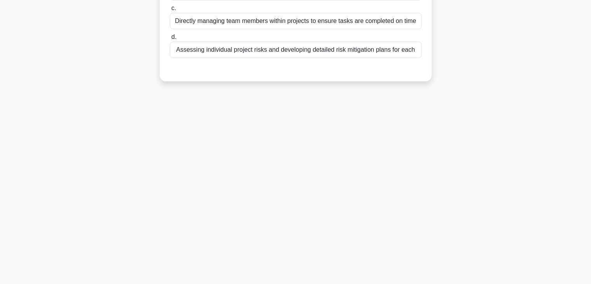
scroll to position [20, 0]
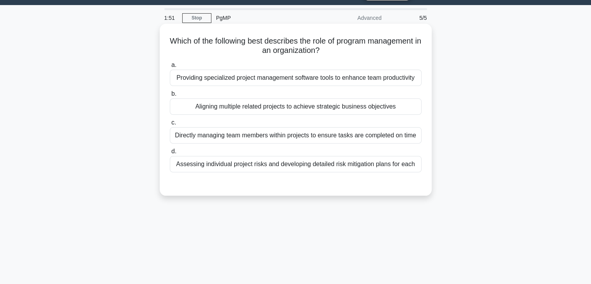
click at [313, 105] on div "Aligning multiple related projects to achieve strategic business objectives" at bounding box center [296, 106] width 252 height 16
click at [170, 96] on input "b. Aligning multiple related projects to achieve strategic business objectives" at bounding box center [170, 93] width 0 height 5
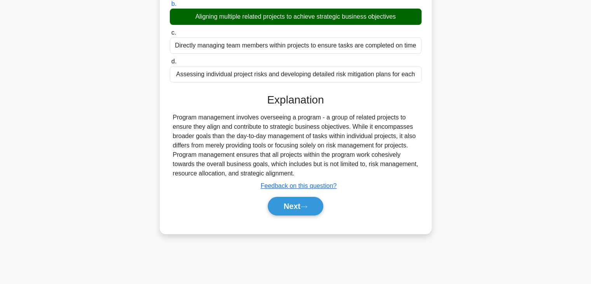
scroll to position [136, 0]
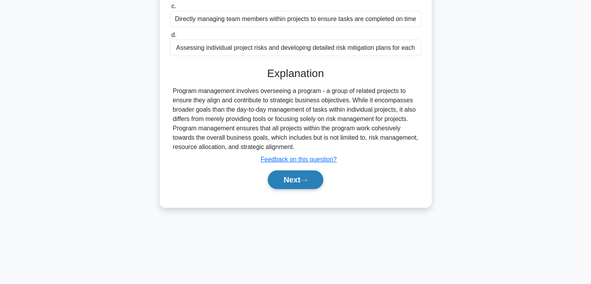
click at [291, 177] on button "Next" at bounding box center [296, 179] width 56 height 19
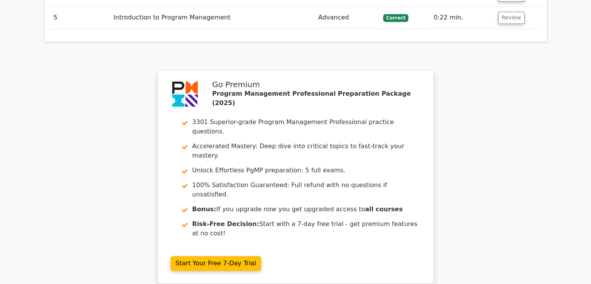
scroll to position [1127, 0]
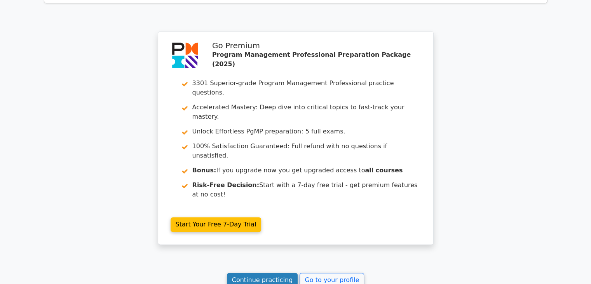
click at [274, 273] on link "Continue practicing" at bounding box center [262, 280] width 71 height 15
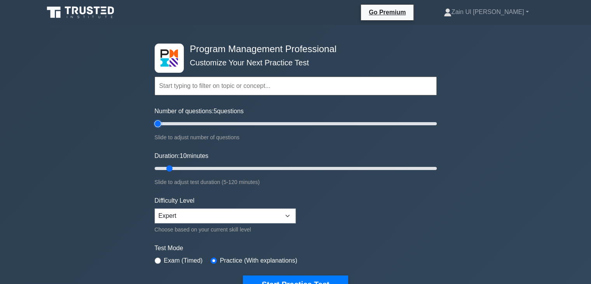
drag, startPoint x: 164, startPoint y: 124, endPoint x: 157, endPoint y: 128, distance: 8.3
type input "5"
click at [157, 128] on input "Number of questions: 5 questions" at bounding box center [296, 123] width 282 height 9
drag, startPoint x: 169, startPoint y: 168, endPoint x: 153, endPoint y: 167, distance: 16.3
type input "5"
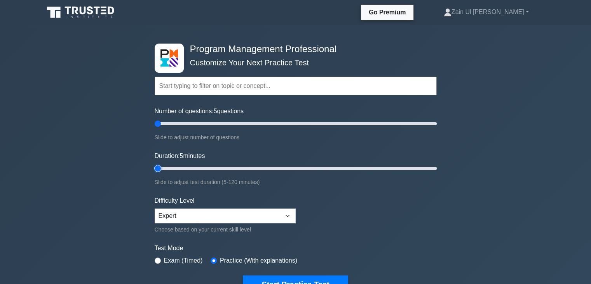
click at [155, 167] on input "Duration: 5 minutes" at bounding box center [296, 168] width 282 height 9
click at [288, 212] on select "Beginner Intermediate Expert" at bounding box center [225, 215] width 141 height 15
select select "intermediate"
click at [155, 208] on select "Beginner Intermediate Expert" at bounding box center [225, 215] width 141 height 15
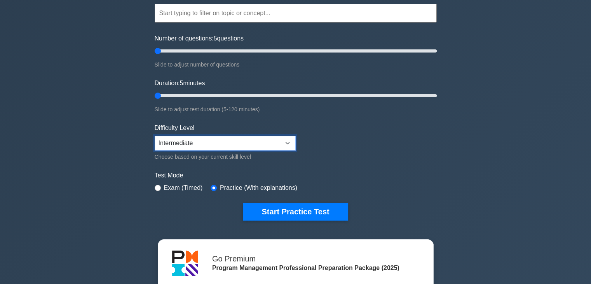
scroll to position [78, 0]
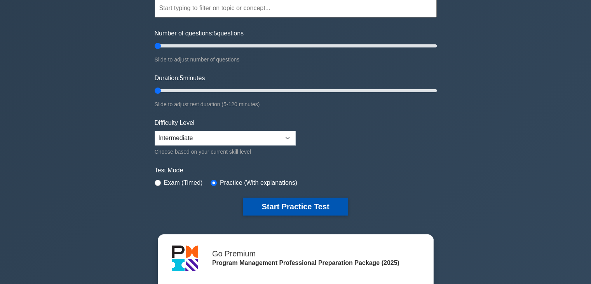
click at [289, 199] on button "Start Practice Test" at bounding box center [295, 207] width 105 height 18
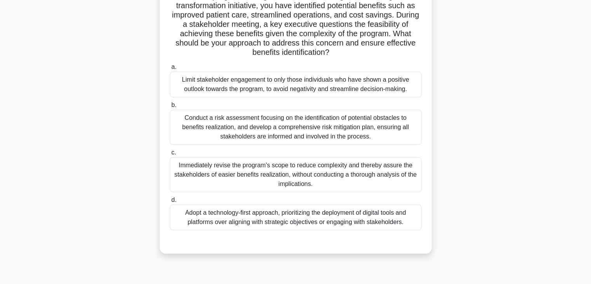
scroll to position [78, 0]
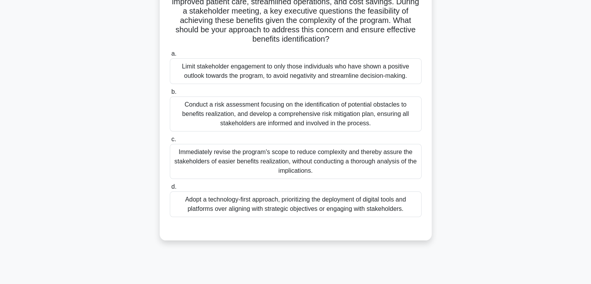
click at [288, 111] on div "Conduct a risk assessment focusing on the identification of potential obstacles…" at bounding box center [296, 113] width 252 height 35
click at [170, 94] on input "b. Conduct a risk assessment focusing on the identification of potential obstac…" at bounding box center [170, 91] width 0 height 5
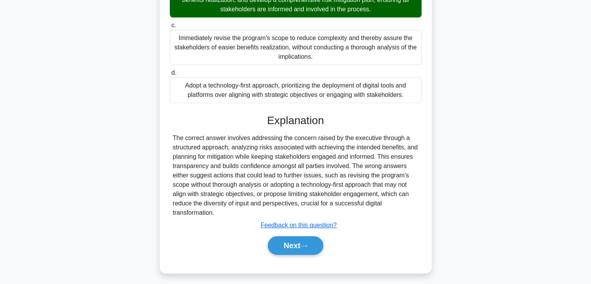
scroll to position [195, 0]
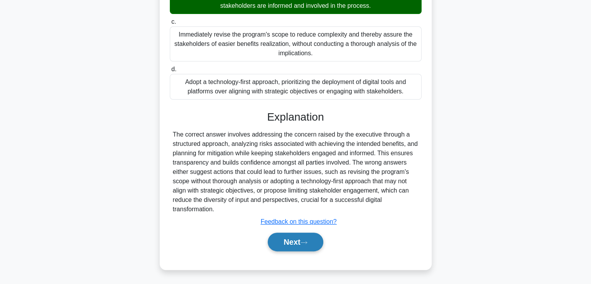
click at [297, 243] on button "Next" at bounding box center [296, 241] width 56 height 19
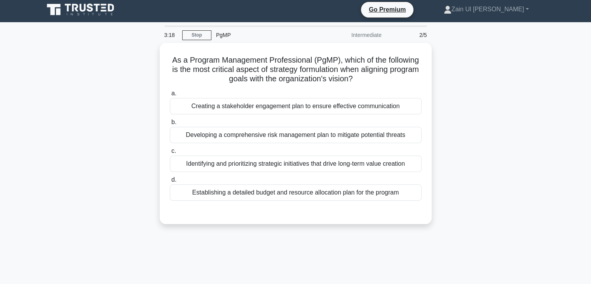
scroll to position [0, 0]
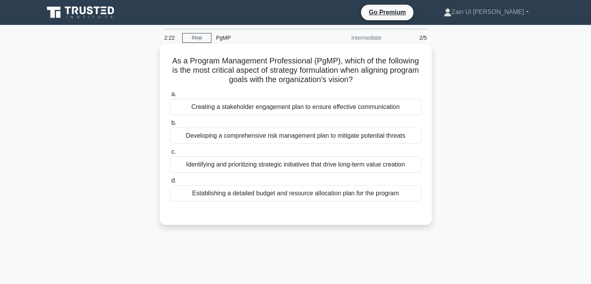
click at [364, 137] on div "Developing a comprehensive risk management plan to mitigate potential threats" at bounding box center [296, 136] width 252 height 16
click at [170, 126] on input "b. Developing a comprehensive risk management plan to mitigate potential threats" at bounding box center [170, 123] width 0 height 5
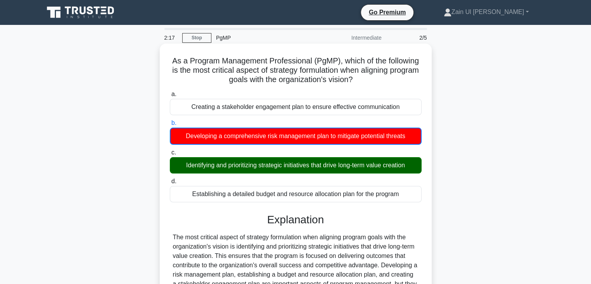
scroll to position [78, 0]
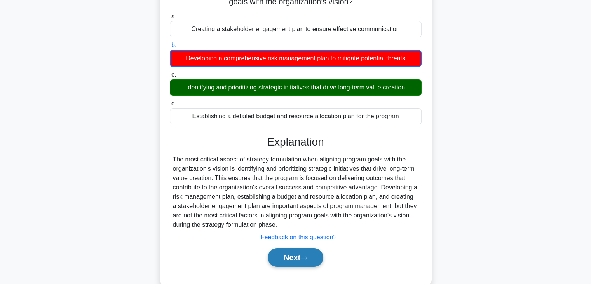
click at [292, 256] on button "Next" at bounding box center [296, 257] width 56 height 19
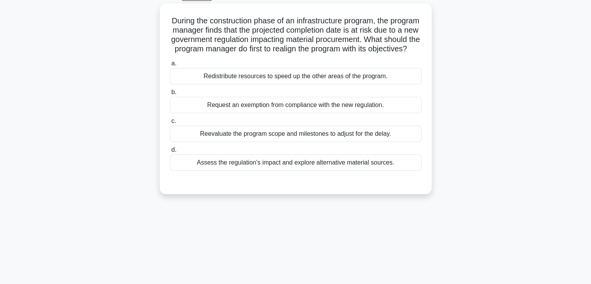
scroll to position [0, 0]
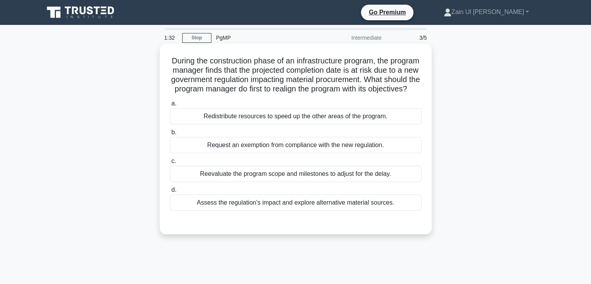
click at [350, 124] on div "Redistribute resources to speed up the other areas of the program." at bounding box center [296, 116] width 252 height 16
click at [170, 106] on input "a. Redistribute resources to speed up the other areas of the program." at bounding box center [170, 103] width 0 height 5
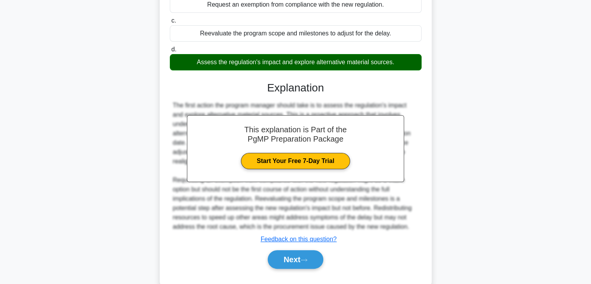
scroll to position [168, 0]
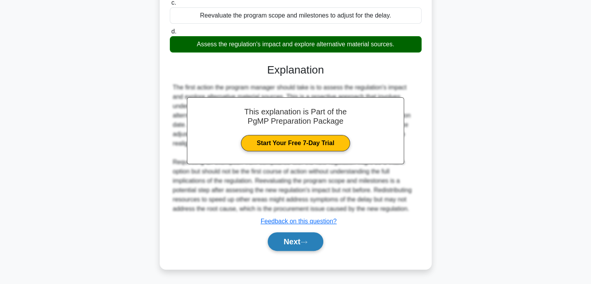
click at [300, 239] on button "Next" at bounding box center [296, 241] width 56 height 19
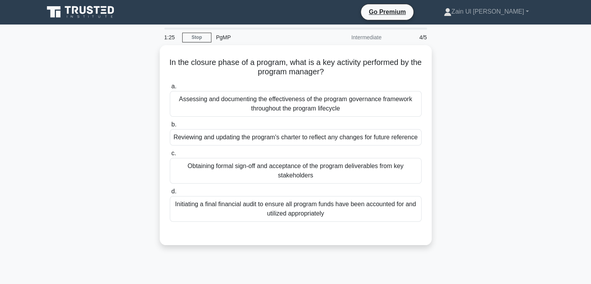
scroll to position [0, 0]
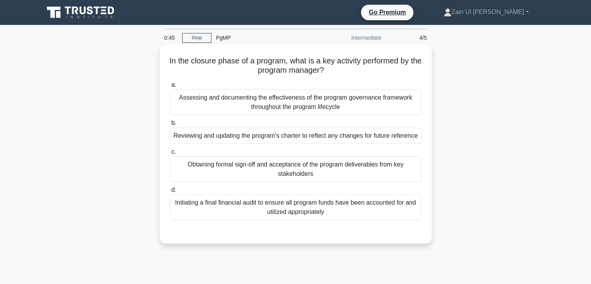
drag, startPoint x: 320, startPoint y: 157, endPoint x: 318, endPoint y: 168, distance: 10.8
click at [318, 168] on div "Obtaining formal sign-off and acceptance of the program deliverables from key s…" at bounding box center [296, 169] width 252 height 26
click at [299, 171] on div "Obtaining formal sign-off and acceptance of the program deliverables from key s…" at bounding box center [296, 169] width 252 height 26
click at [170, 154] on input "c. Obtaining formal sign-off and acceptance of the program deliverables from ke…" at bounding box center [170, 151] width 0 height 5
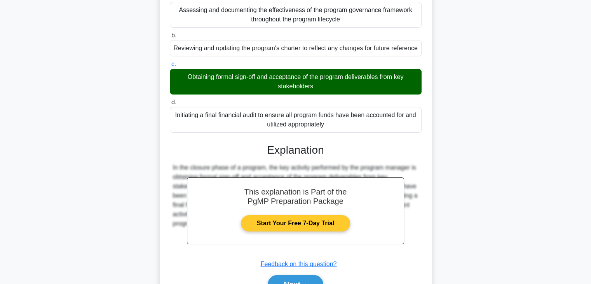
scroll to position [136, 0]
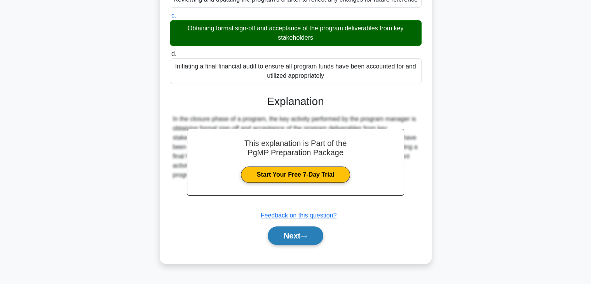
click at [300, 238] on button "Next" at bounding box center [296, 235] width 56 height 19
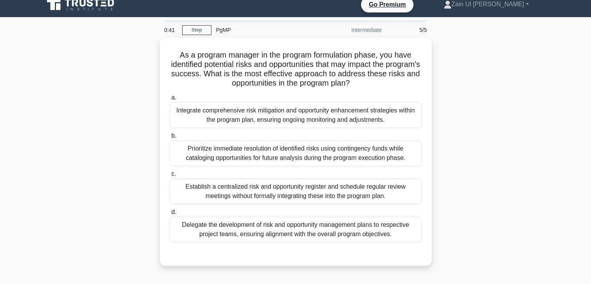
scroll to position [0, 0]
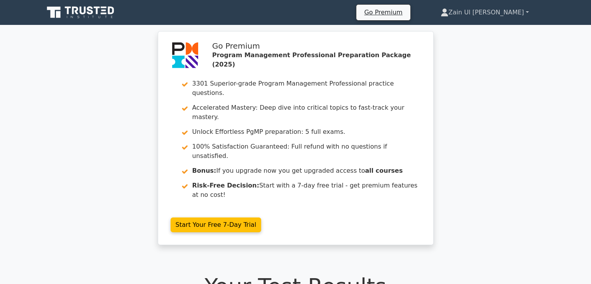
click at [524, 10] on link "Zain Ul [PERSON_NAME]" at bounding box center [485, 13] width 126 height 16
click at [483, 29] on link "Profile" at bounding box center [453, 30] width 61 height 12
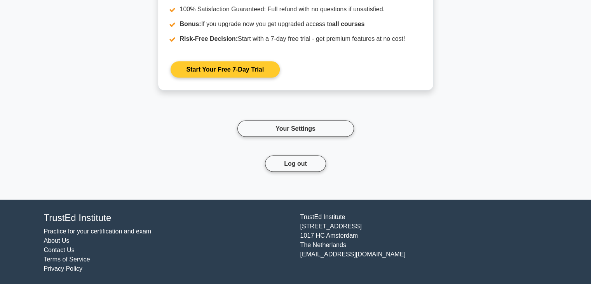
scroll to position [1615, 0]
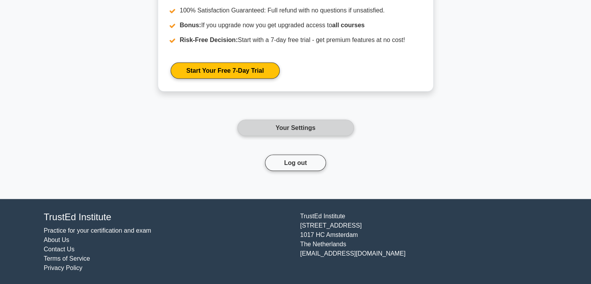
click at [317, 124] on link "Your Settings" at bounding box center [296, 128] width 117 height 16
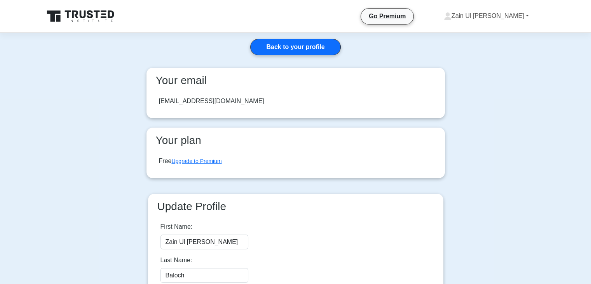
click at [501, 17] on link "Zain Ul [PERSON_NAME]" at bounding box center [486, 16] width 122 height 16
click at [487, 33] on link "Profile" at bounding box center [456, 34] width 61 height 12
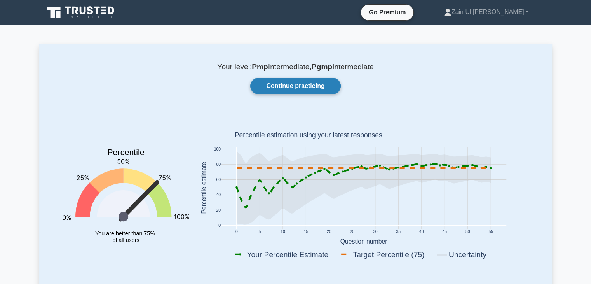
click at [314, 87] on link "Continue practicing" at bounding box center [295, 86] width 90 height 16
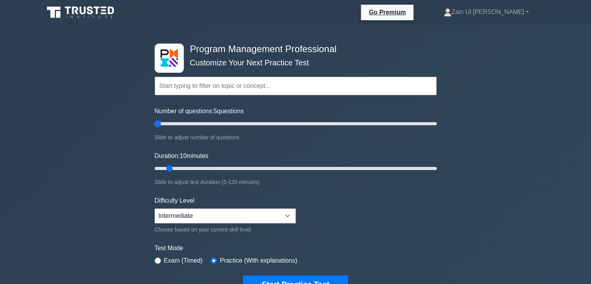
drag, startPoint x: 164, startPoint y: 122, endPoint x: 138, endPoint y: 126, distance: 26.7
type input "5"
click at [155, 119] on input "Number of questions: 5 questions" at bounding box center [296, 123] width 282 height 9
drag, startPoint x: 168, startPoint y: 166, endPoint x: 142, endPoint y: 163, distance: 27.0
type input "5"
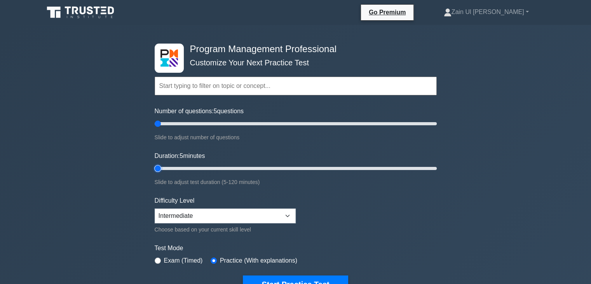
click at [155, 164] on input "Duration: 5 minutes" at bounding box center [296, 168] width 282 height 9
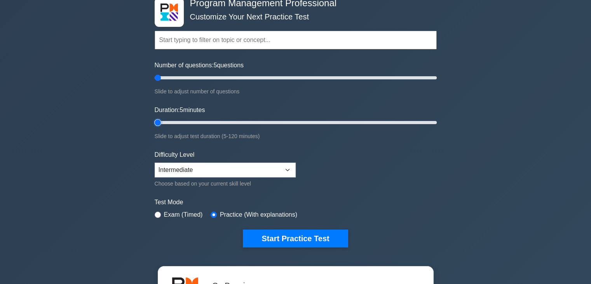
scroll to position [117, 0]
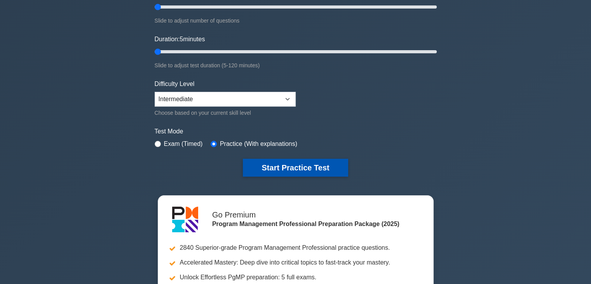
click at [289, 165] on button "Start Practice Test" at bounding box center [295, 168] width 105 height 18
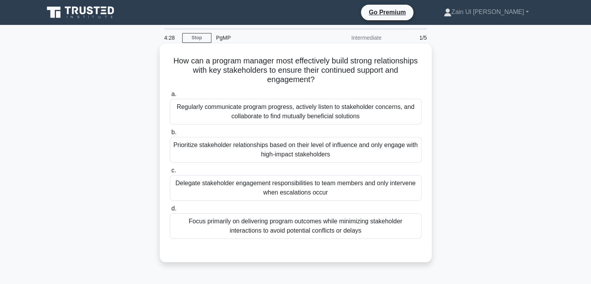
click at [274, 111] on div "Regularly communicate program progress, actively listen to stakeholder concerns…" at bounding box center [296, 112] width 252 height 26
click at [170, 97] on input "a. Regularly communicate program progress, actively listen to stakeholder conce…" at bounding box center [170, 94] width 0 height 5
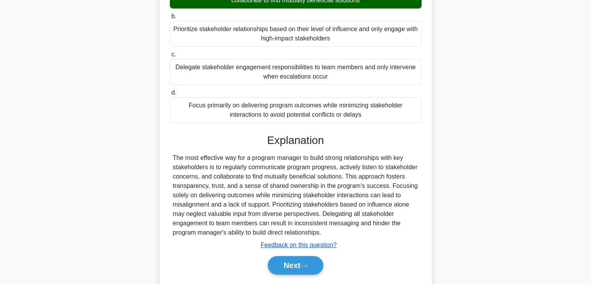
scroll to position [139, 0]
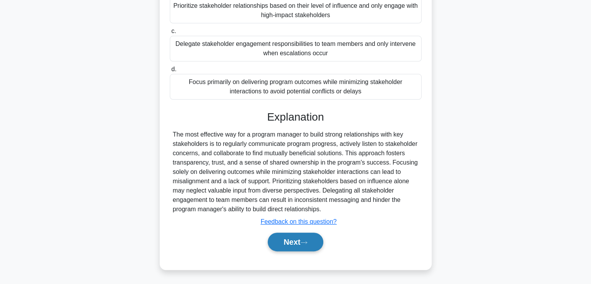
click at [297, 243] on button "Next" at bounding box center [296, 241] width 56 height 19
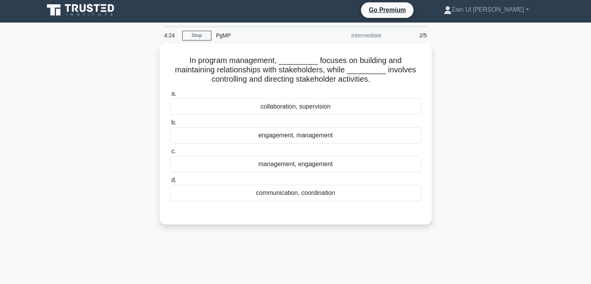
scroll to position [0, 0]
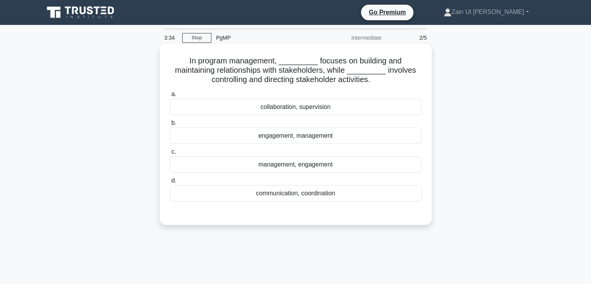
click at [289, 166] on div "management, engagement" at bounding box center [296, 164] width 252 height 16
click at [170, 154] on input "c. management, engagement" at bounding box center [170, 151] width 0 height 5
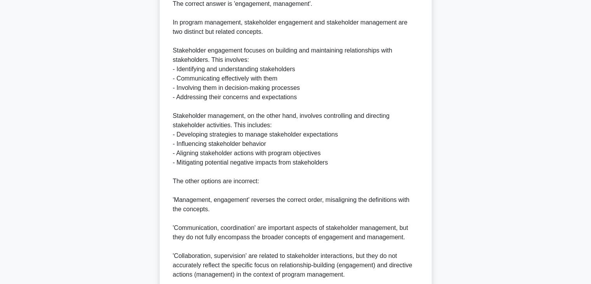
scroll to position [299, 0]
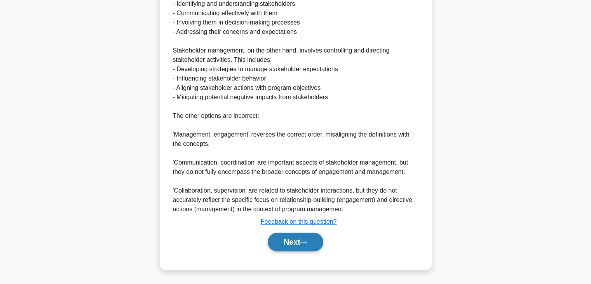
click at [293, 235] on button "Next" at bounding box center [296, 241] width 56 height 19
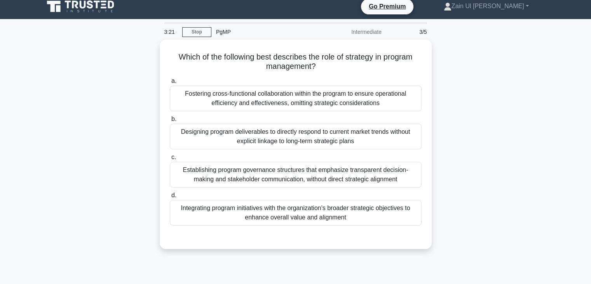
scroll to position [0, 0]
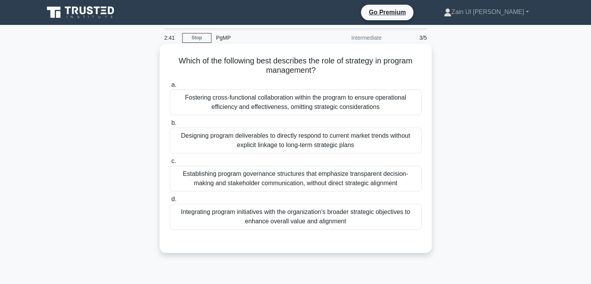
click at [338, 220] on div "Integrating program initiatives with the organization's broader strategic objec…" at bounding box center [296, 217] width 252 height 26
click at [170, 202] on input "d. Integrating program initiatives with the organization's broader strategic ob…" at bounding box center [170, 199] width 0 height 5
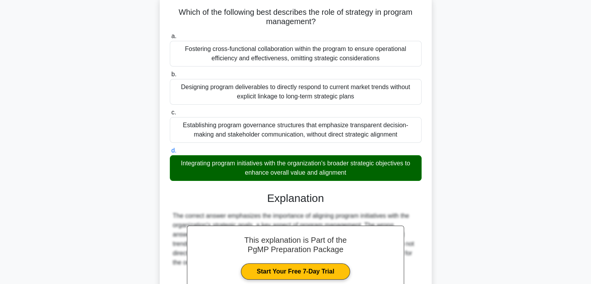
scroll to position [139, 0]
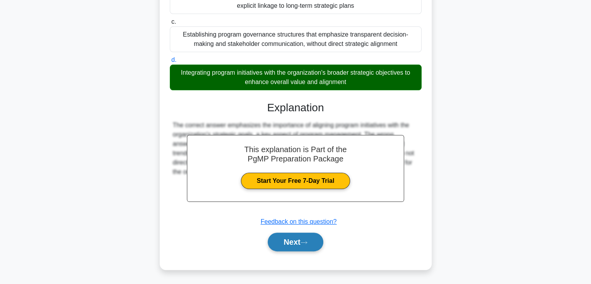
click at [291, 242] on button "Next" at bounding box center [296, 241] width 56 height 19
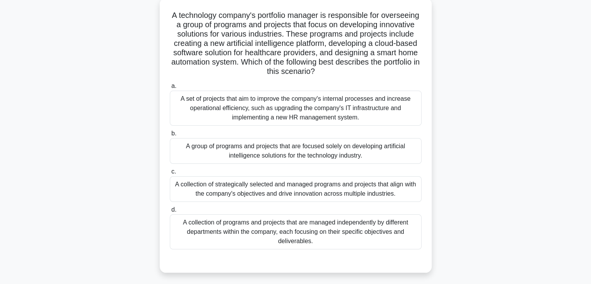
scroll to position [78, 0]
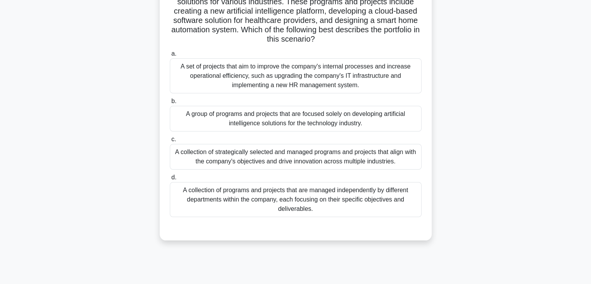
click at [297, 116] on div "A group of programs and projects that are focused solely on developing artifici…" at bounding box center [296, 119] width 252 height 26
click at [170, 104] on input "b. A group of programs and projects that are focused solely on developing artif…" at bounding box center [170, 101] width 0 height 5
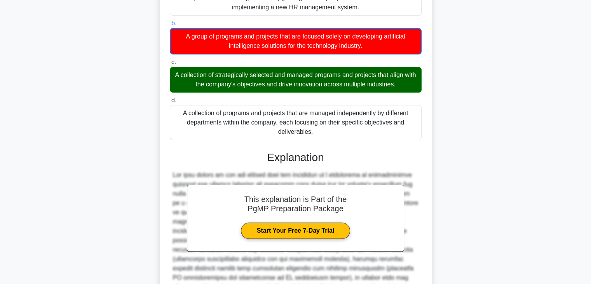
scroll to position [252, 0]
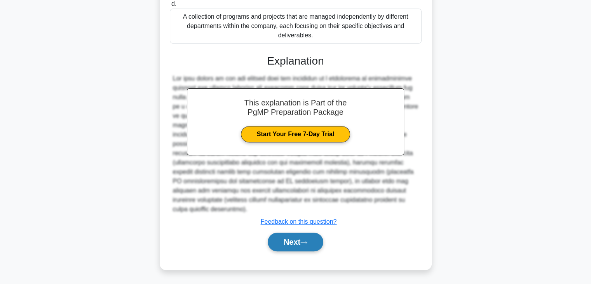
click at [282, 243] on button "Next" at bounding box center [296, 241] width 56 height 19
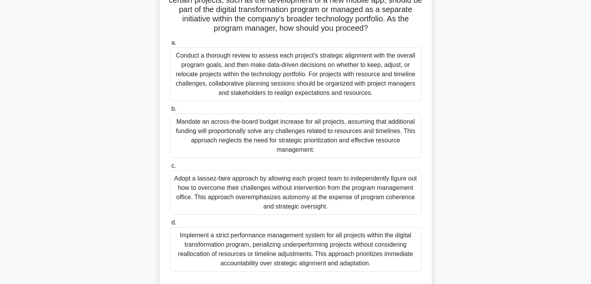
scroll to position [122, 0]
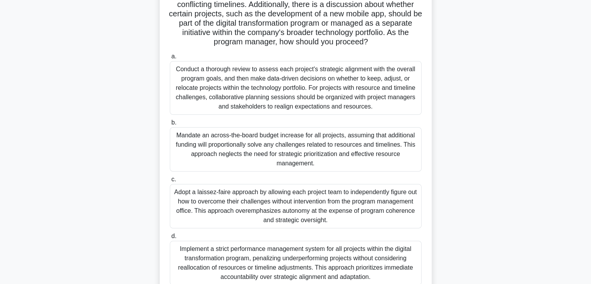
click at [333, 87] on div "Conduct a thorough review to assess each project's strategic alignment with the…" at bounding box center [296, 88] width 252 height 54
click at [170, 59] on input "a. Conduct a thorough review to assess each project's strategic alignment with …" at bounding box center [170, 56] width 0 height 5
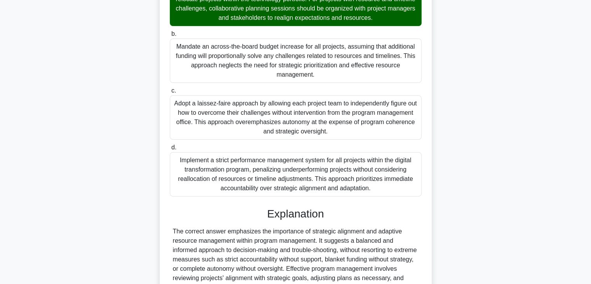
scroll to position [298, 0]
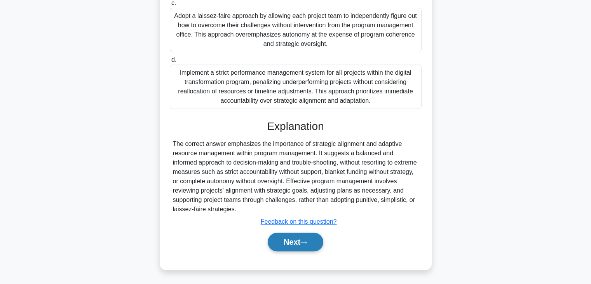
drag, startPoint x: 293, startPoint y: 238, endPoint x: 278, endPoint y: 249, distance: 19.0
click at [293, 237] on button "Next" at bounding box center [296, 241] width 56 height 19
